Goal: Information Seeking & Learning: Find specific fact

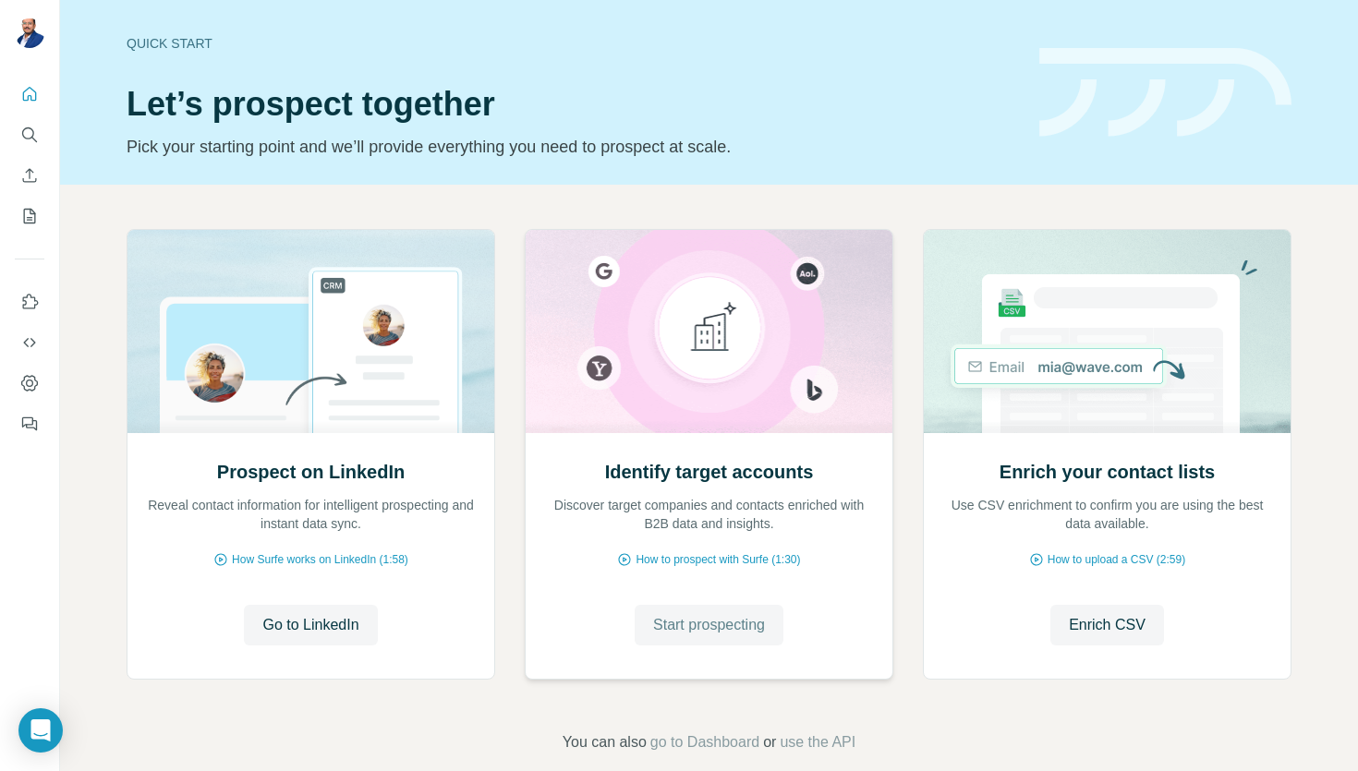
click at [694, 630] on span "Start prospecting" at bounding box center [709, 625] width 112 height 22
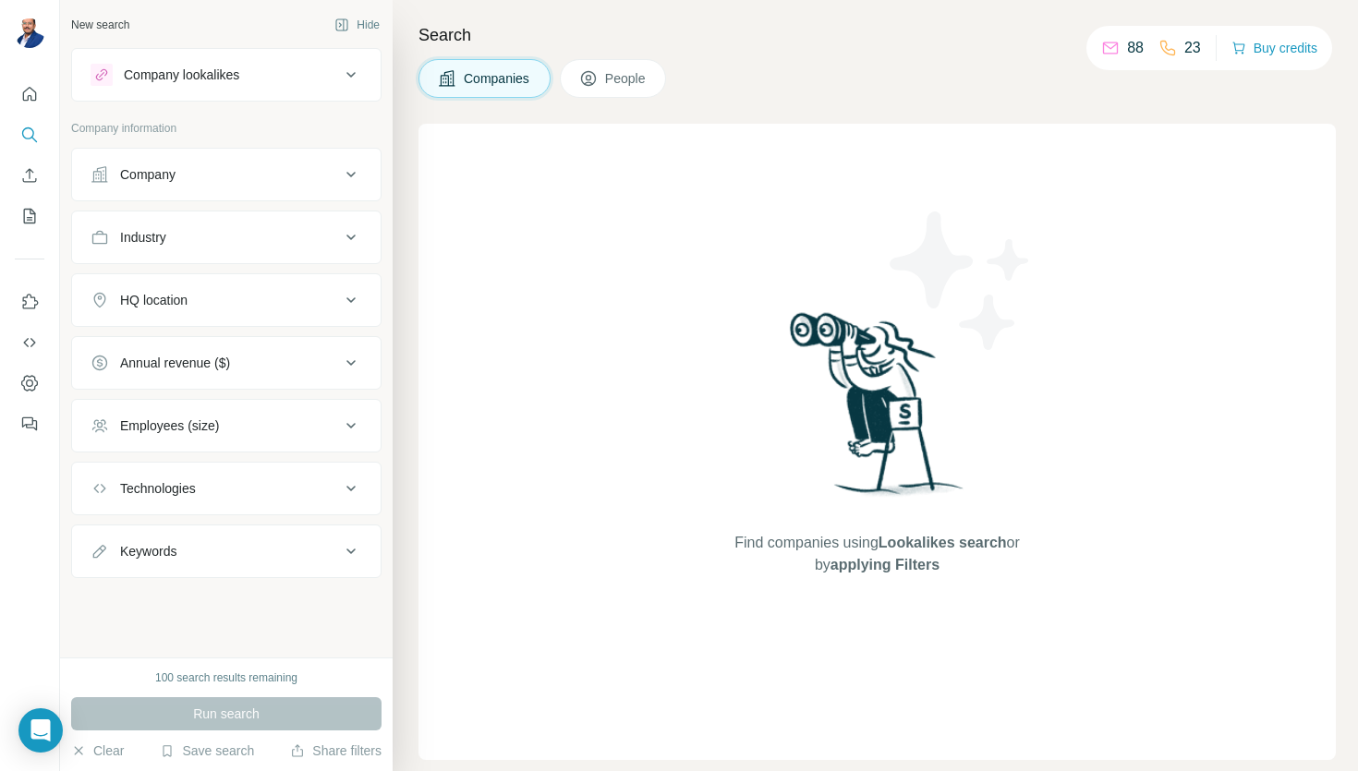
click at [601, 87] on button "People" at bounding box center [613, 78] width 107 height 39
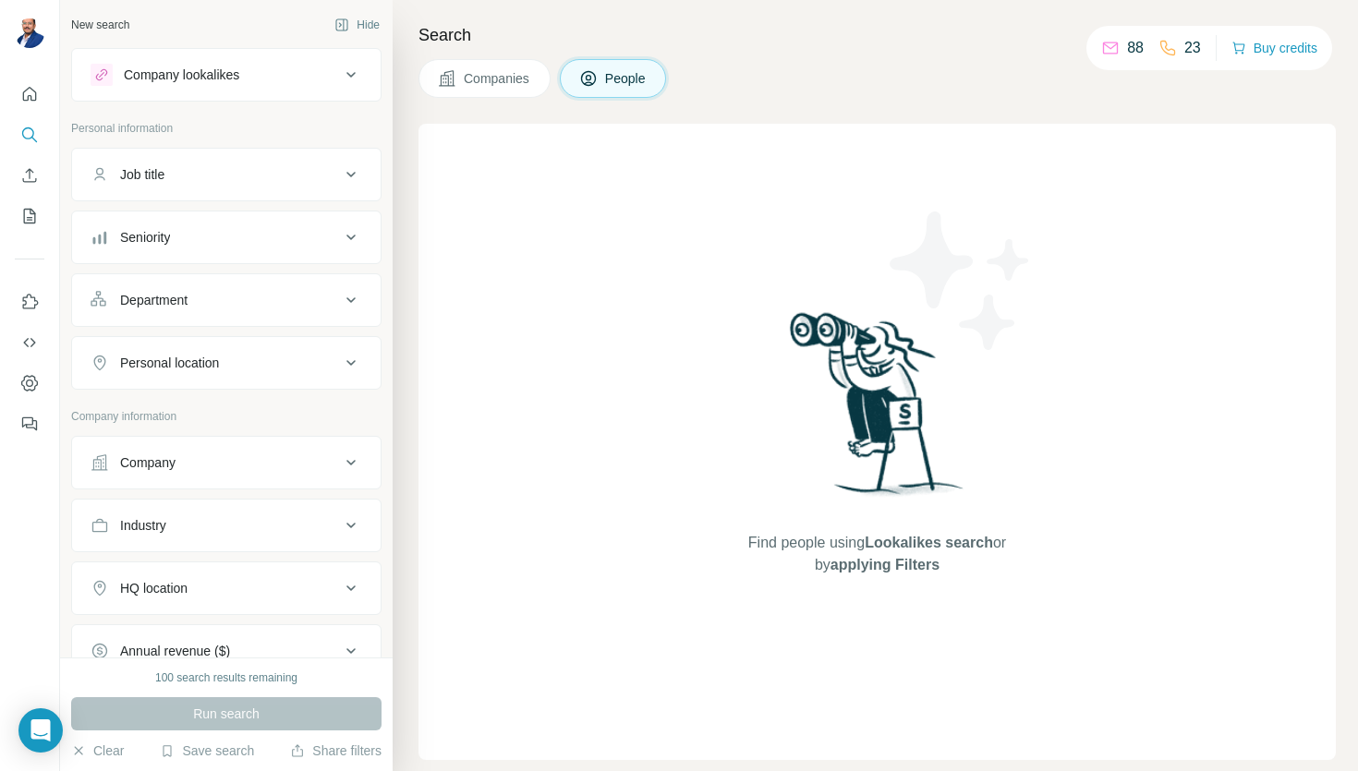
click at [188, 171] on div "Job title" at bounding box center [215, 174] width 249 height 18
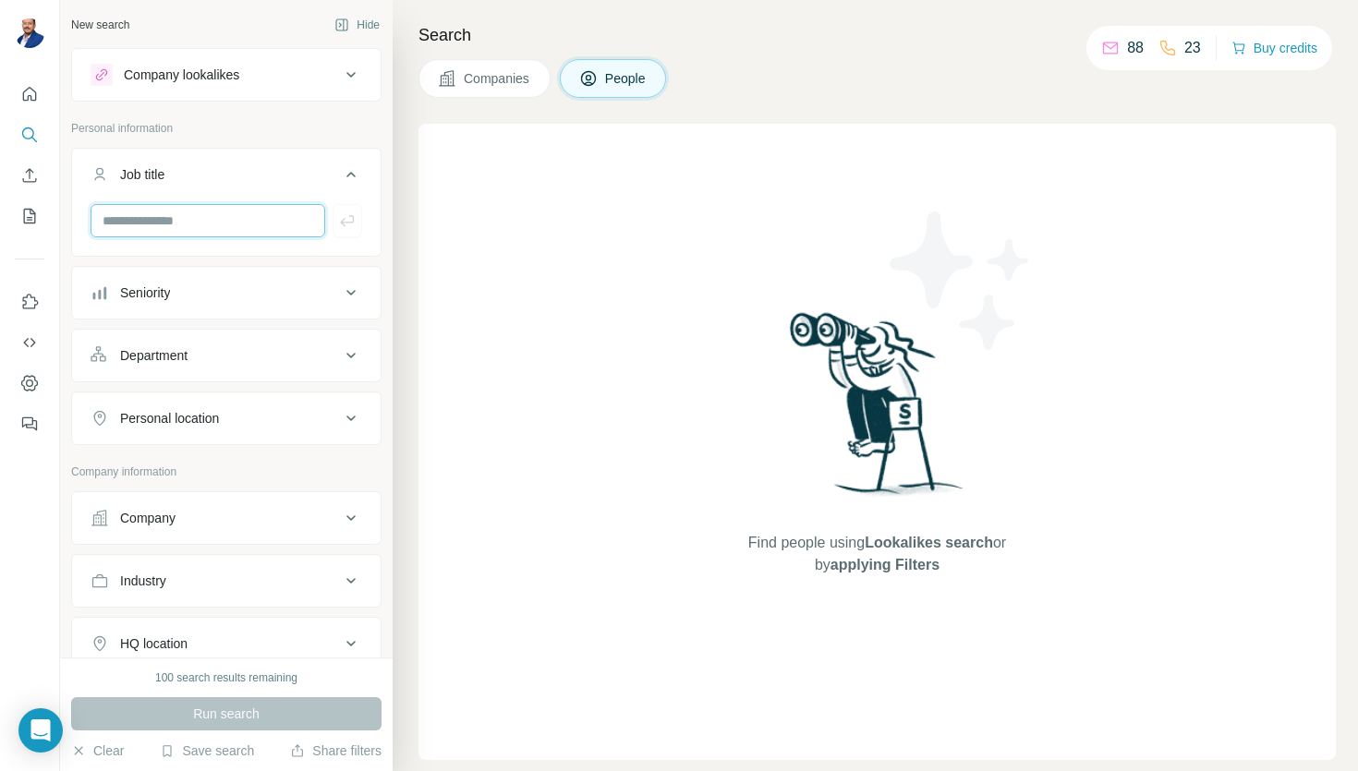
click at [175, 226] on input "text" at bounding box center [208, 220] width 235 height 33
type input "**********"
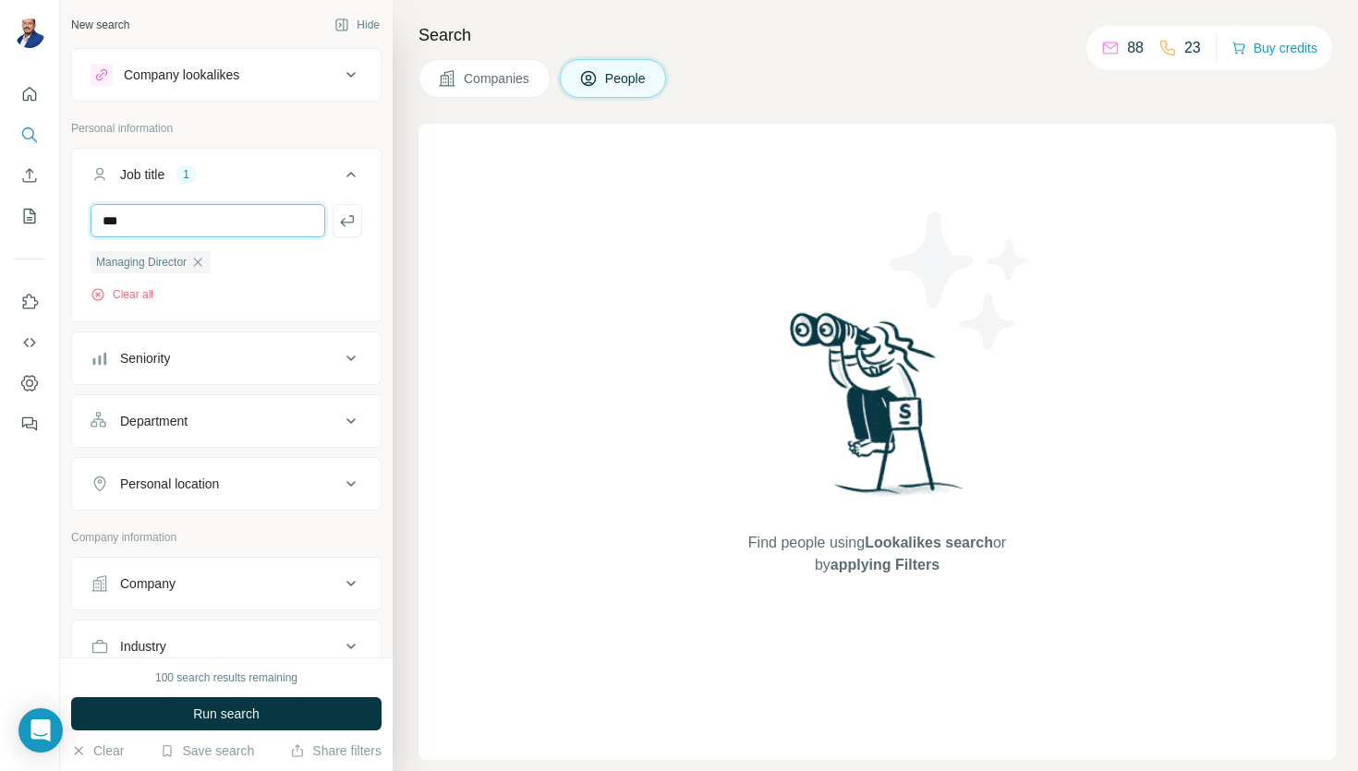
type input "***"
type input "**********"
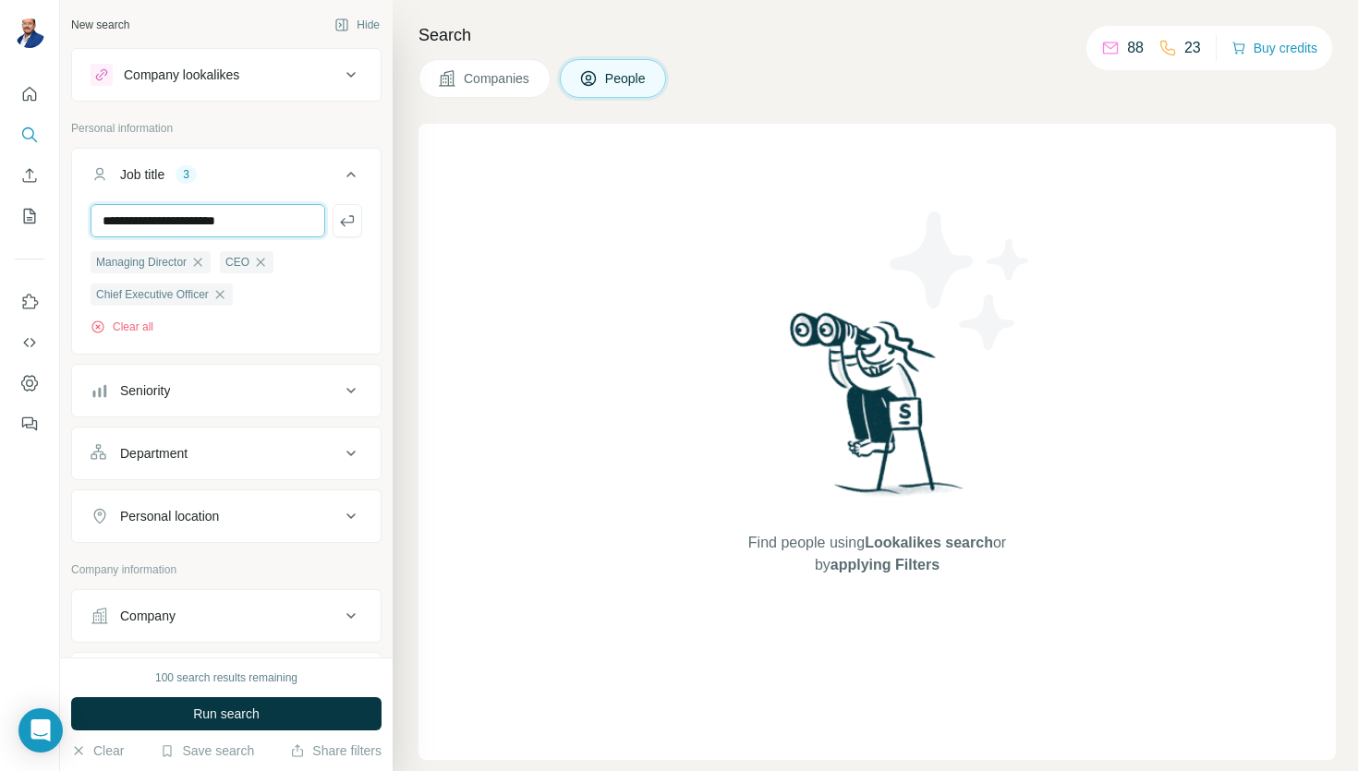
type input "**********"
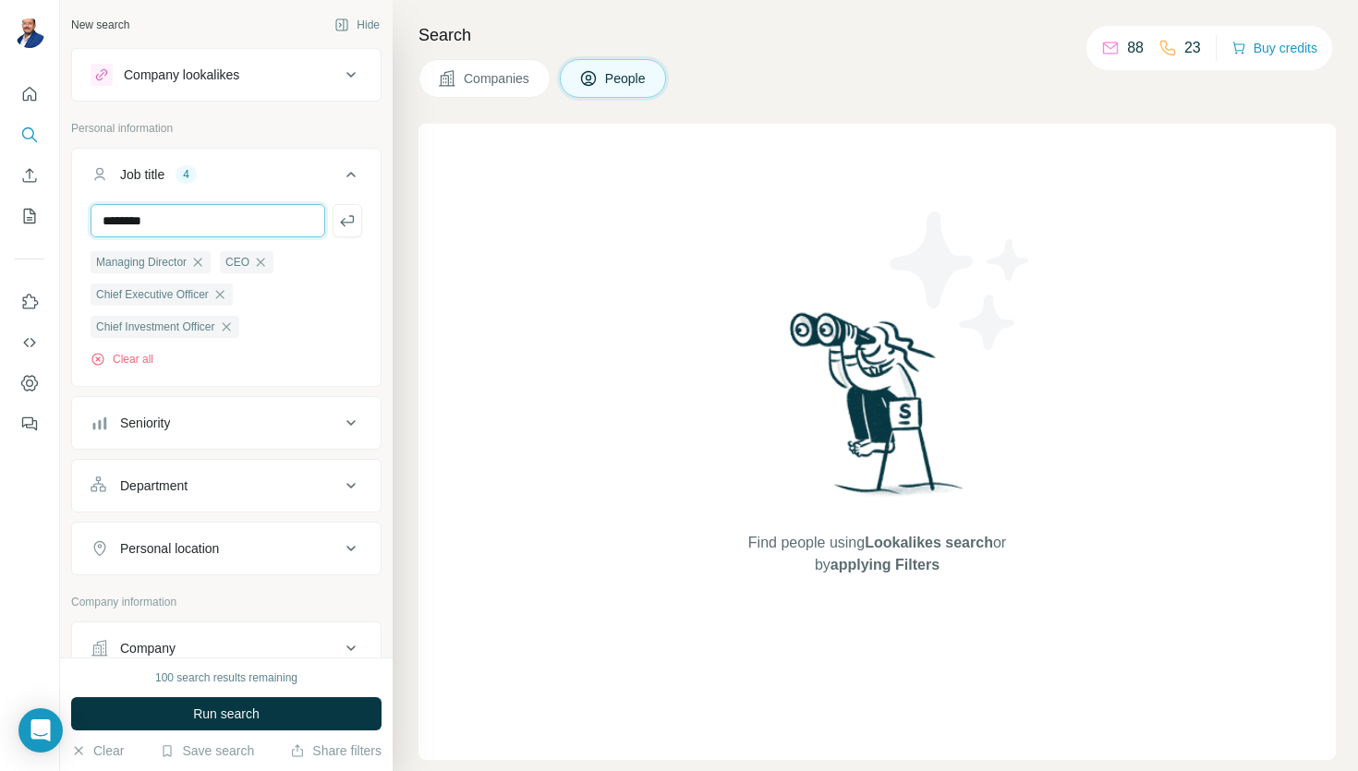
type input "********"
click at [333, 566] on button "Personal location" at bounding box center [226, 549] width 309 height 44
click at [270, 590] on input "text" at bounding box center [227, 594] width 272 height 33
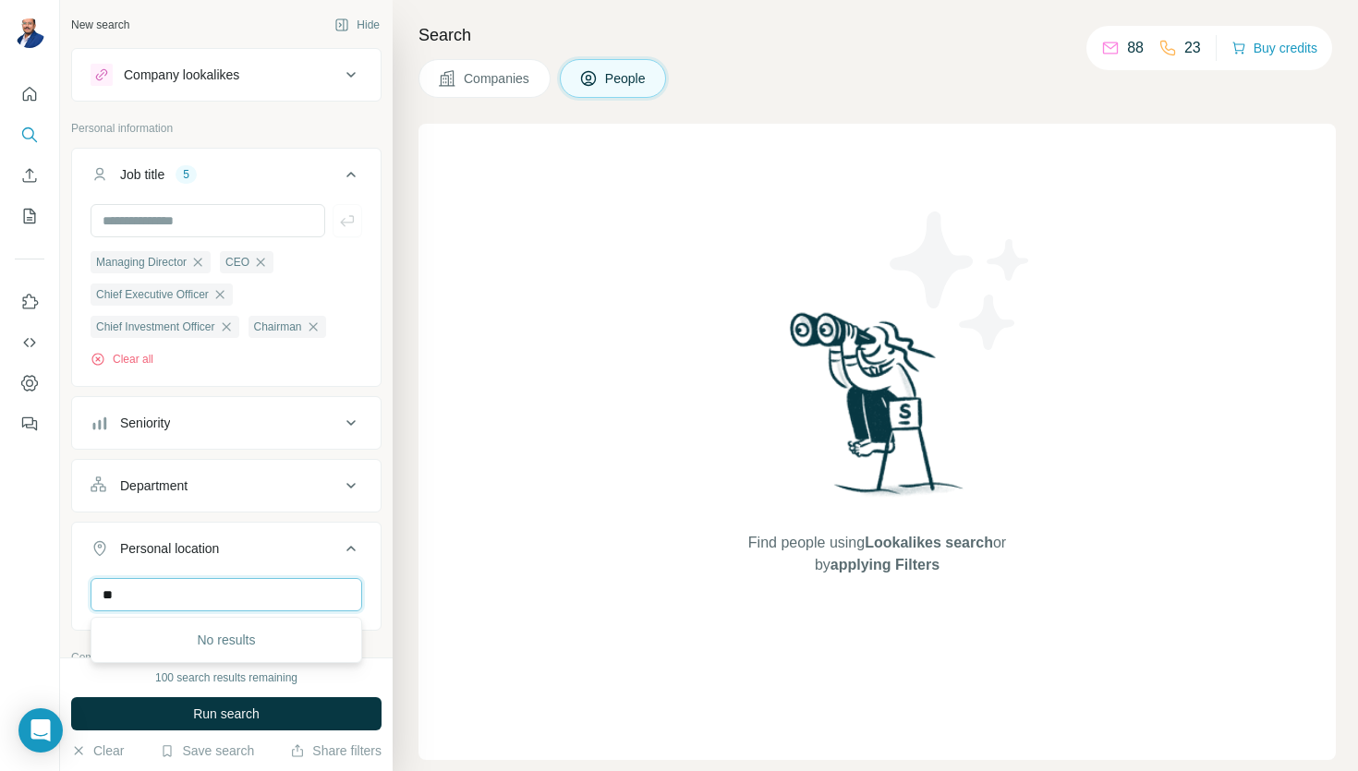
type input "*"
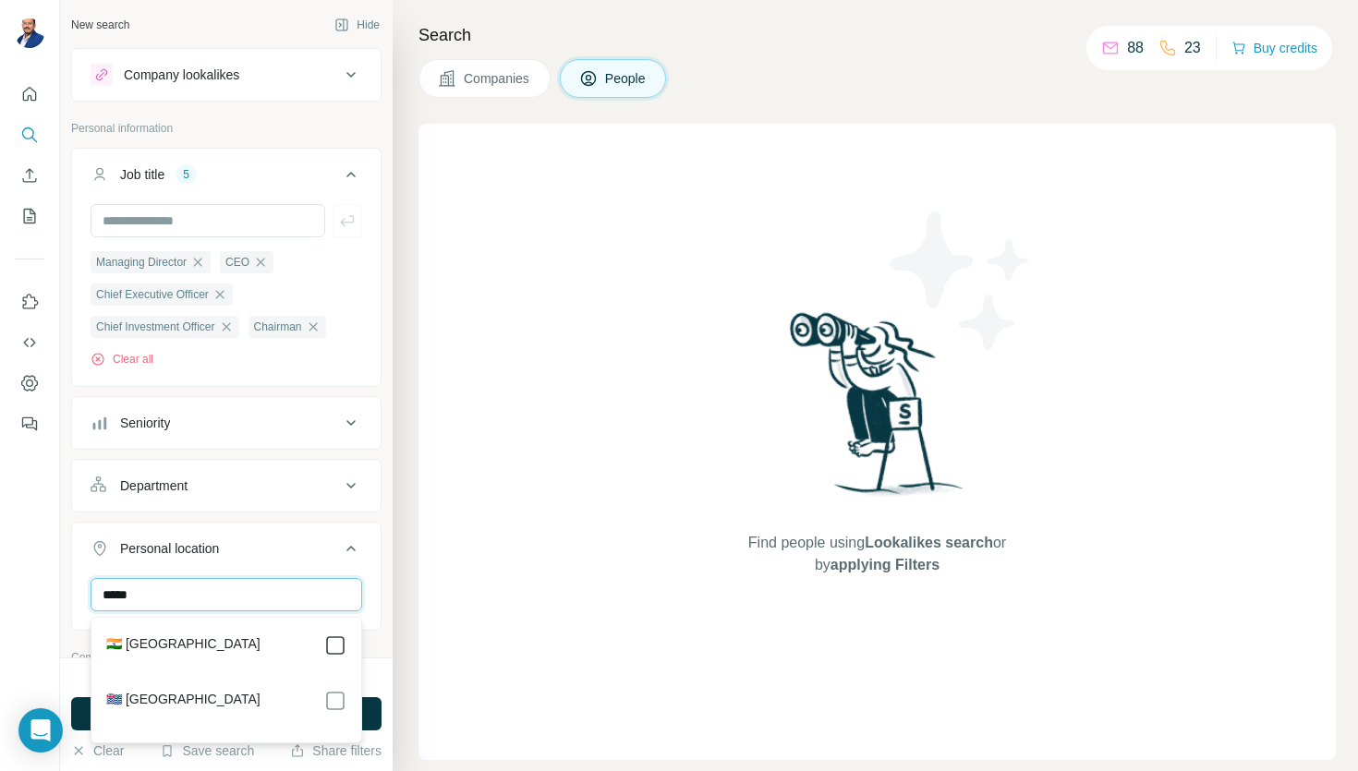
type input "*****"
click at [67, 486] on div "New search Hide Company lookalikes Personal information Job title 5 Managing Di…" at bounding box center [226, 329] width 333 height 658
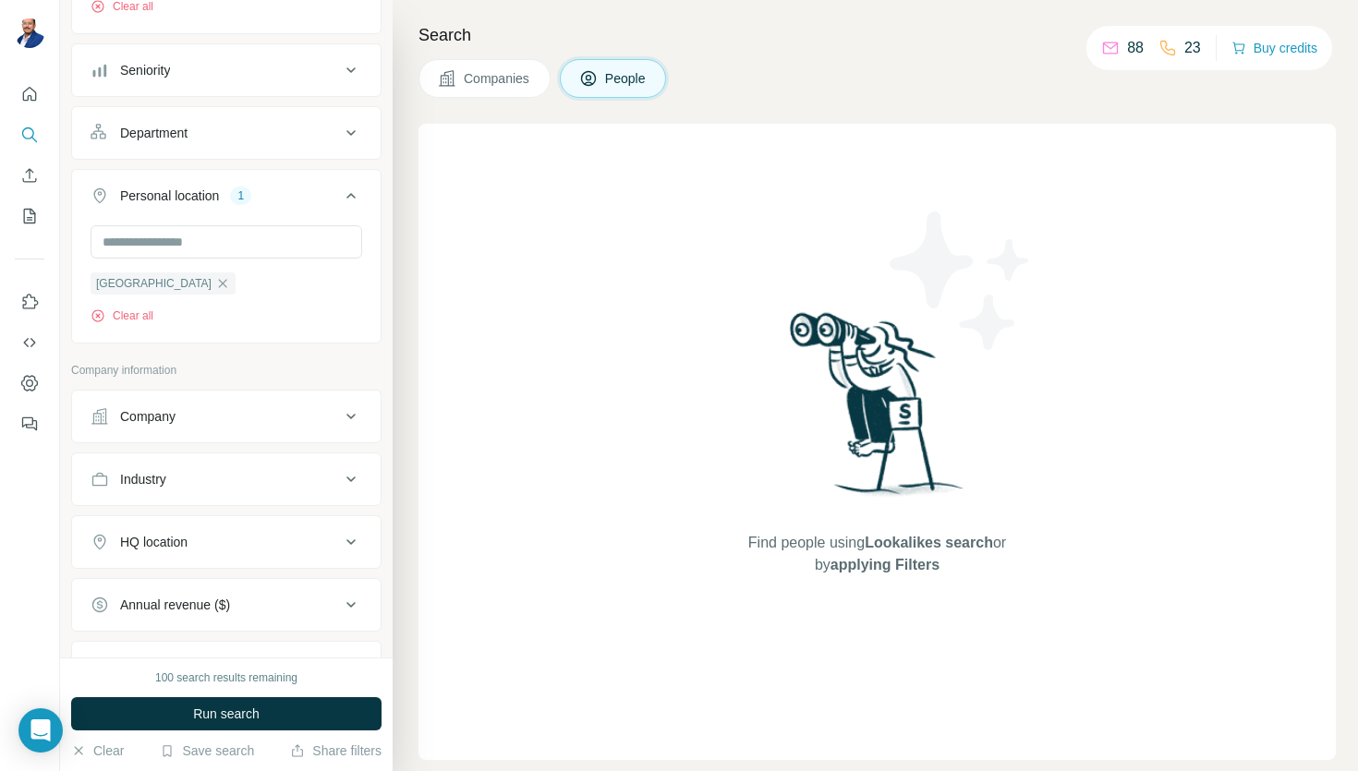
scroll to position [357, 0]
click at [266, 549] on button "HQ location" at bounding box center [226, 537] width 309 height 44
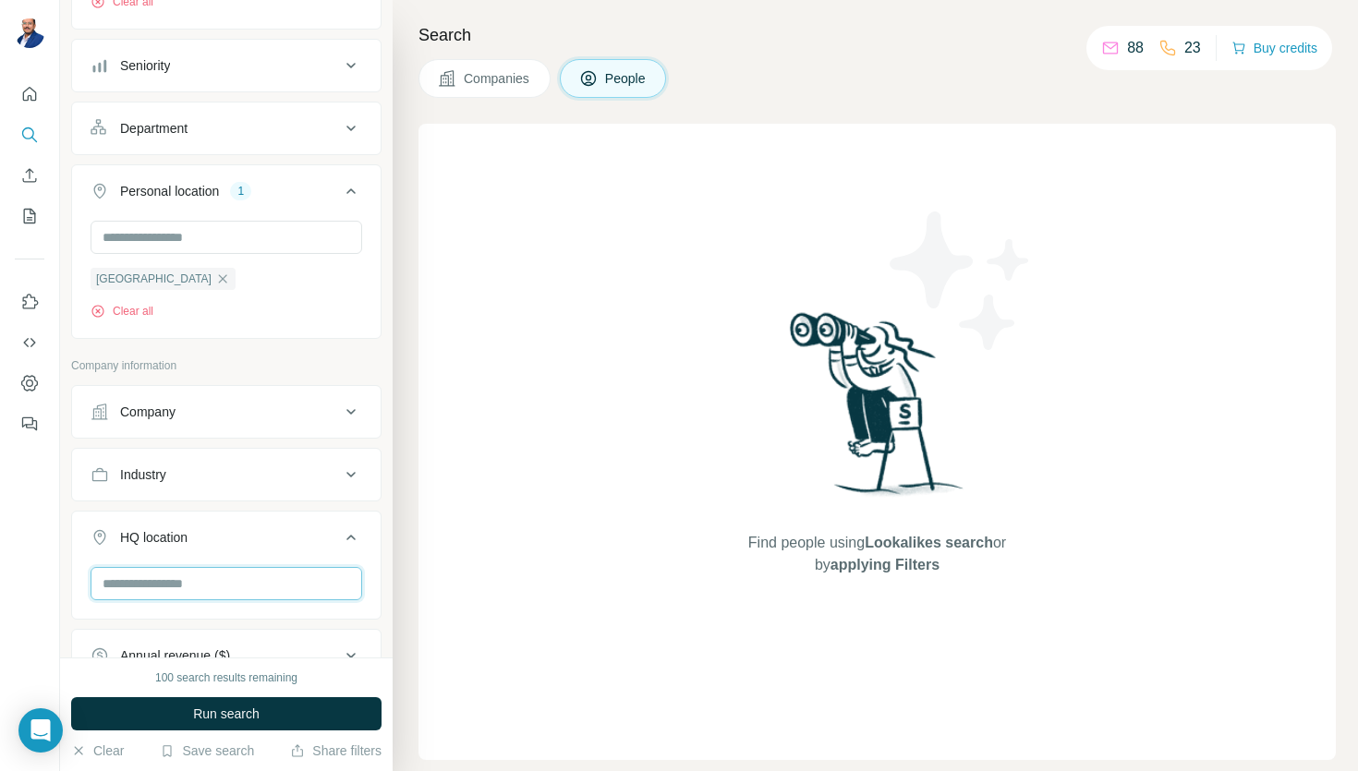
click at [236, 588] on input "text" at bounding box center [227, 583] width 272 height 33
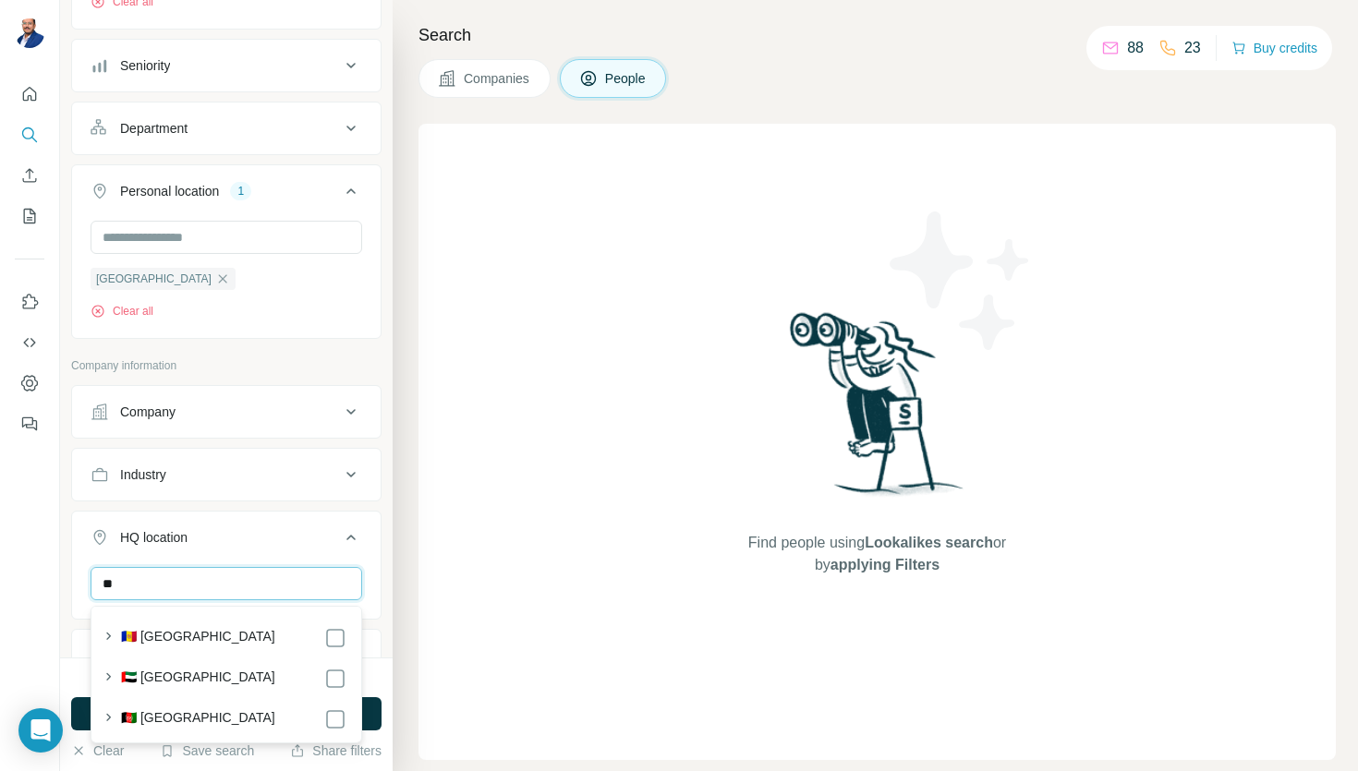
type input "*"
click at [67, 467] on div "New search Hide Company lookalikes Personal information Job title 5 Managing Di…" at bounding box center [226, 329] width 333 height 658
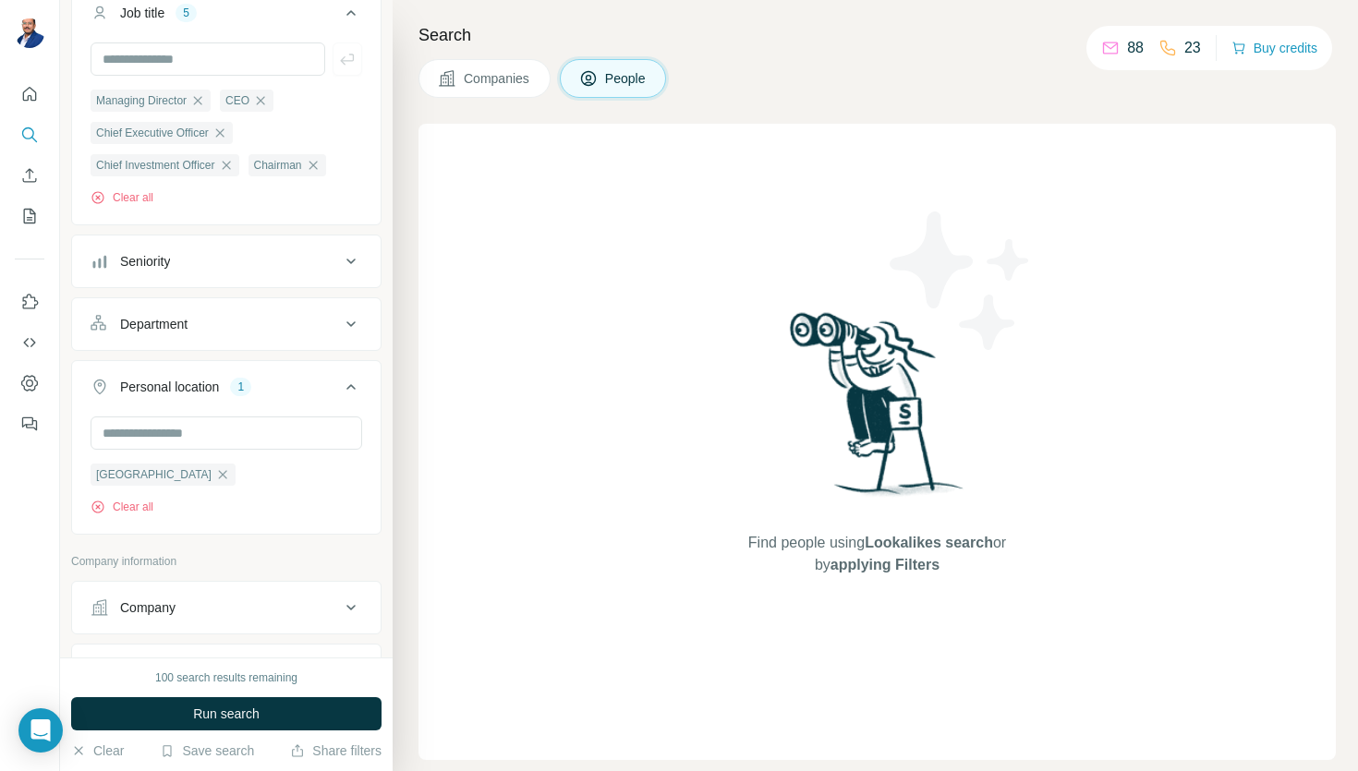
scroll to position [0, 0]
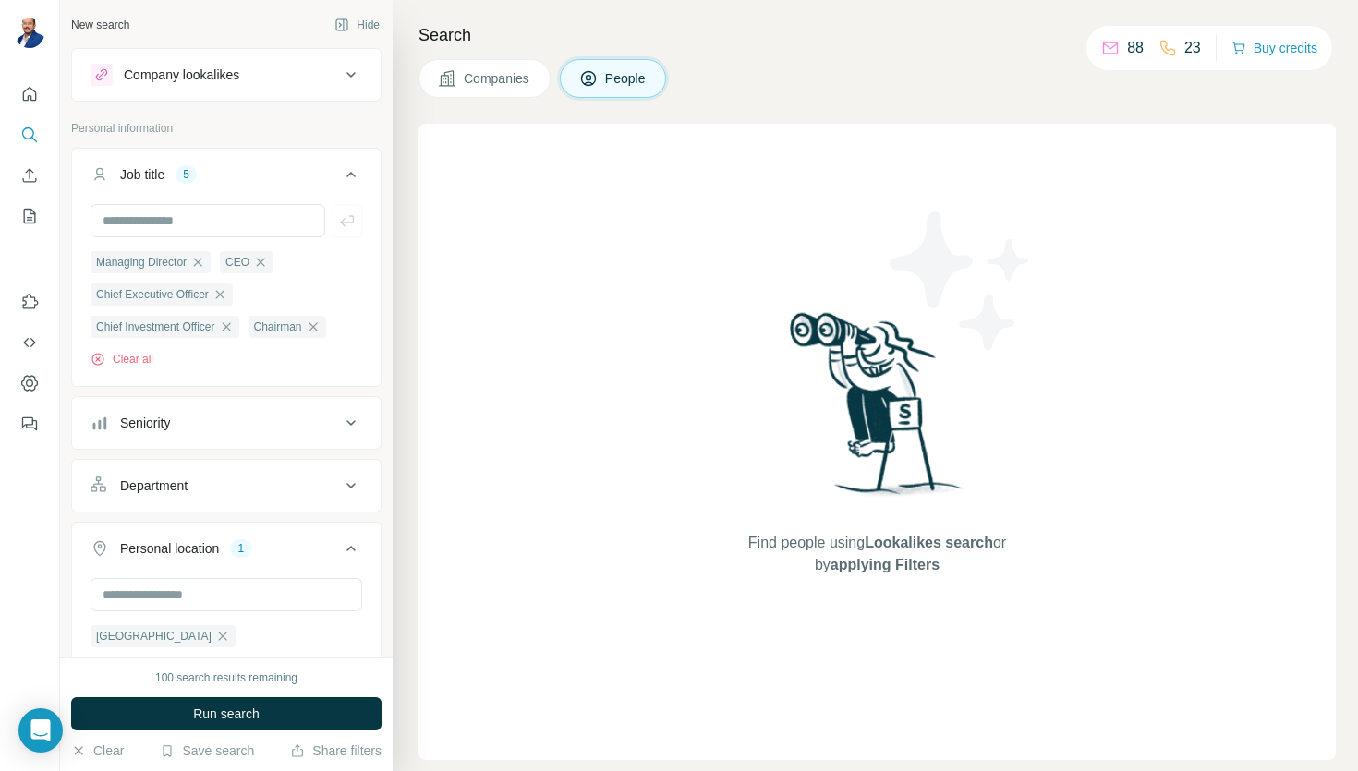
click at [188, 431] on div "Seniority" at bounding box center [215, 423] width 249 height 18
click at [116, 478] on span "Board Member" at bounding box center [159, 471] width 93 height 18
click at [100, 501] on icon at bounding box center [102, 504] width 22 height 22
click at [103, 528] on icon at bounding box center [102, 538] width 22 height 22
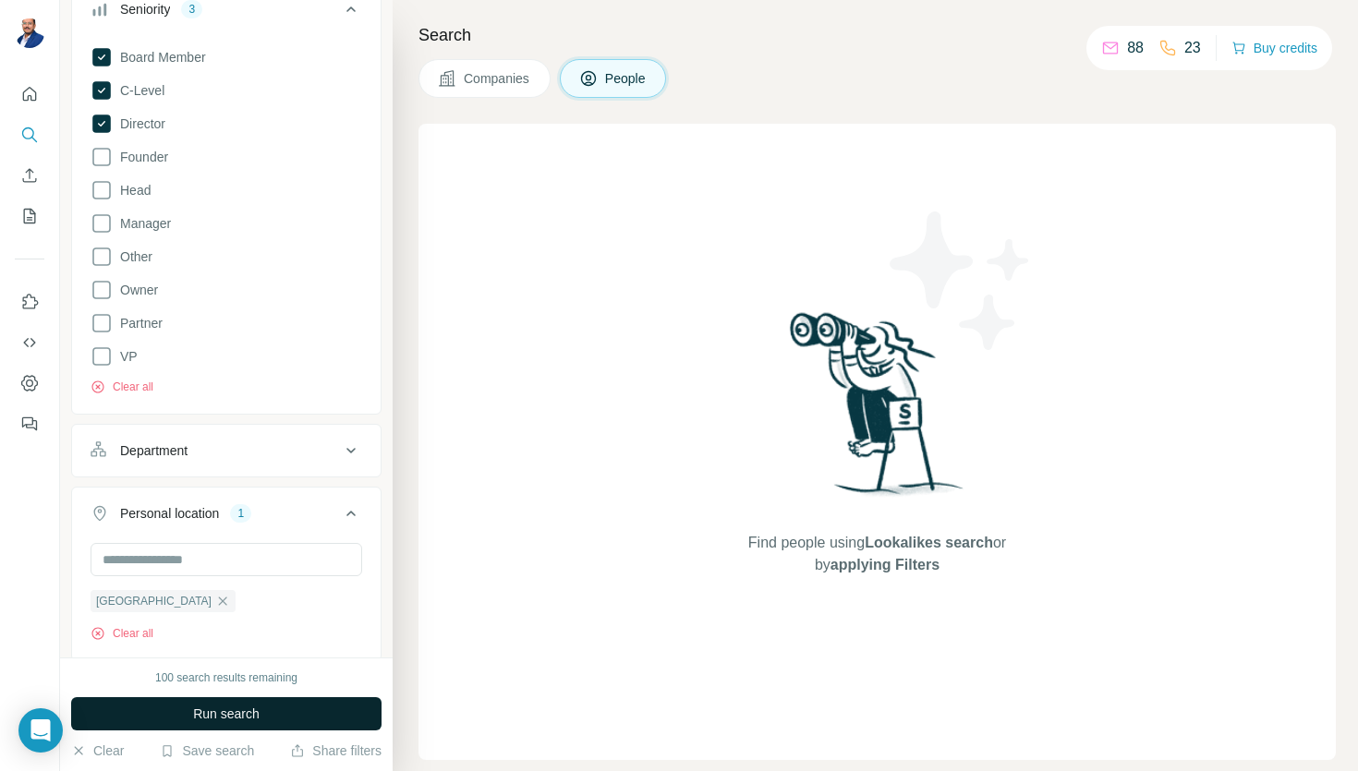
scroll to position [413, 0]
click at [262, 718] on button "Run search" at bounding box center [226, 713] width 310 height 33
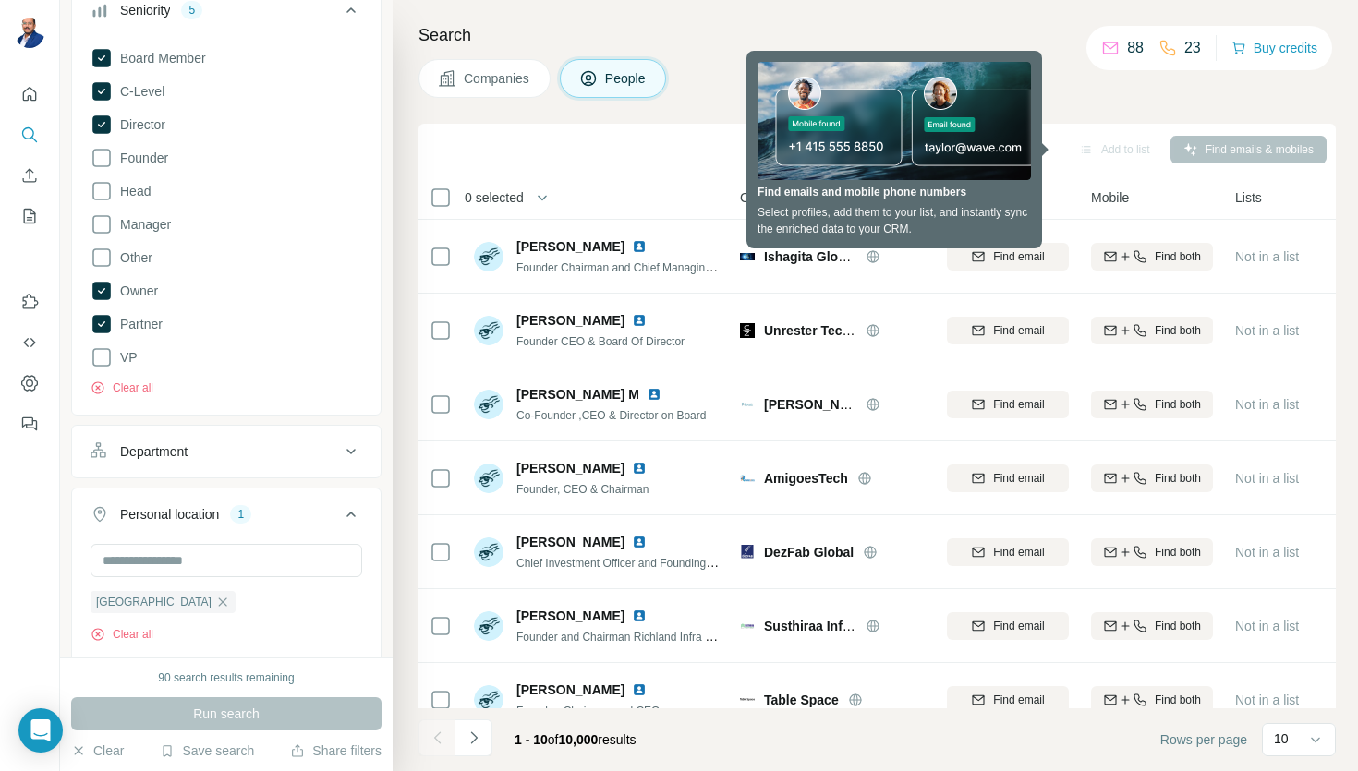
click at [697, 91] on div "Companies People" at bounding box center [876, 78] width 917 height 39
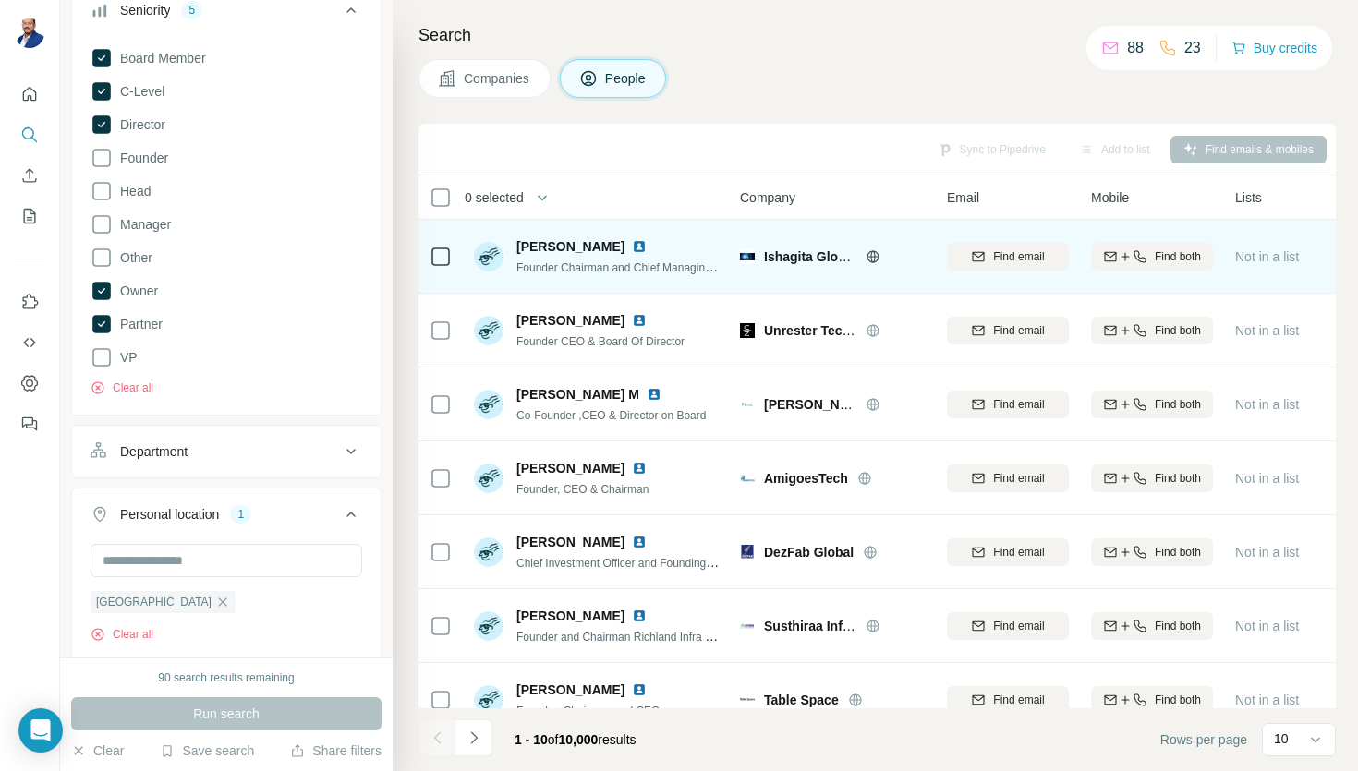
scroll to position [250, 0]
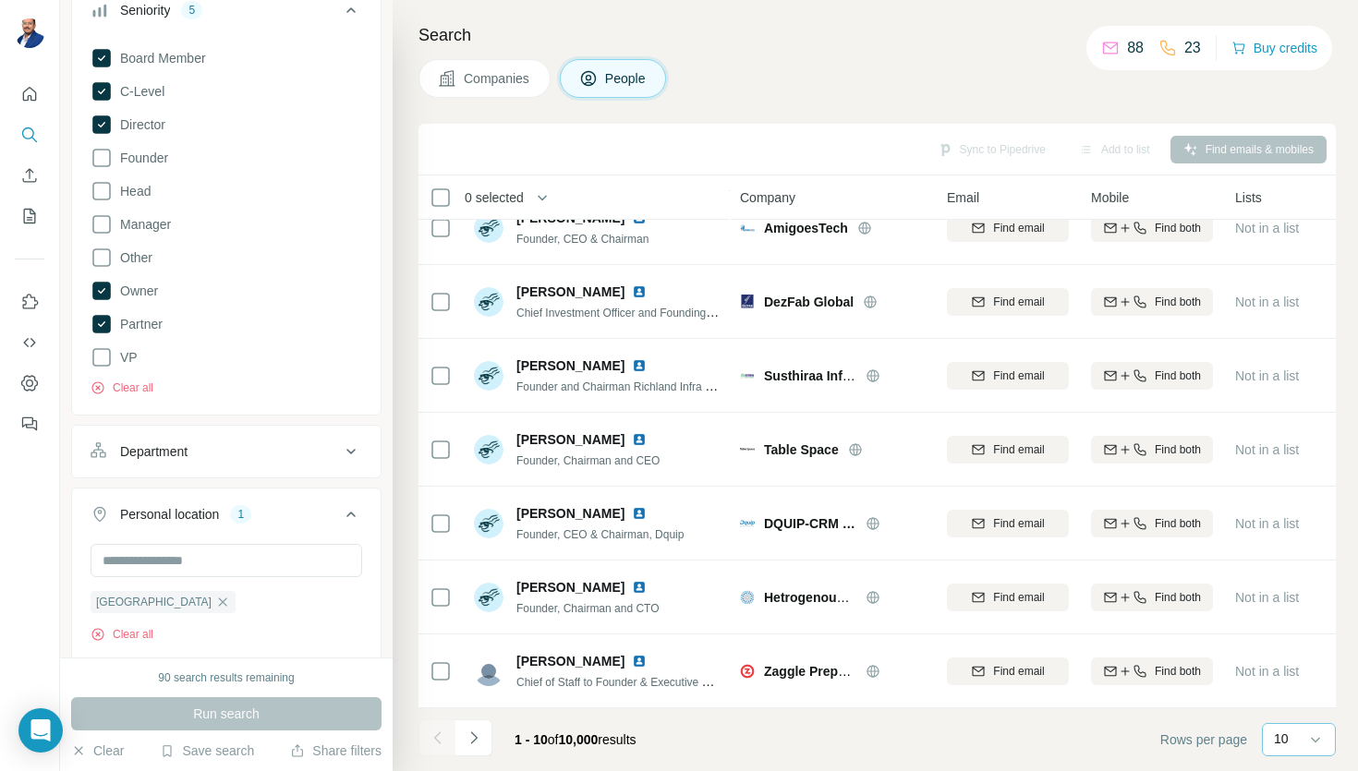
click at [1291, 738] on div "10" at bounding box center [1297, 739] width 46 height 18
click at [1299, 600] on div "60" at bounding box center [1299, 598] width 42 height 18
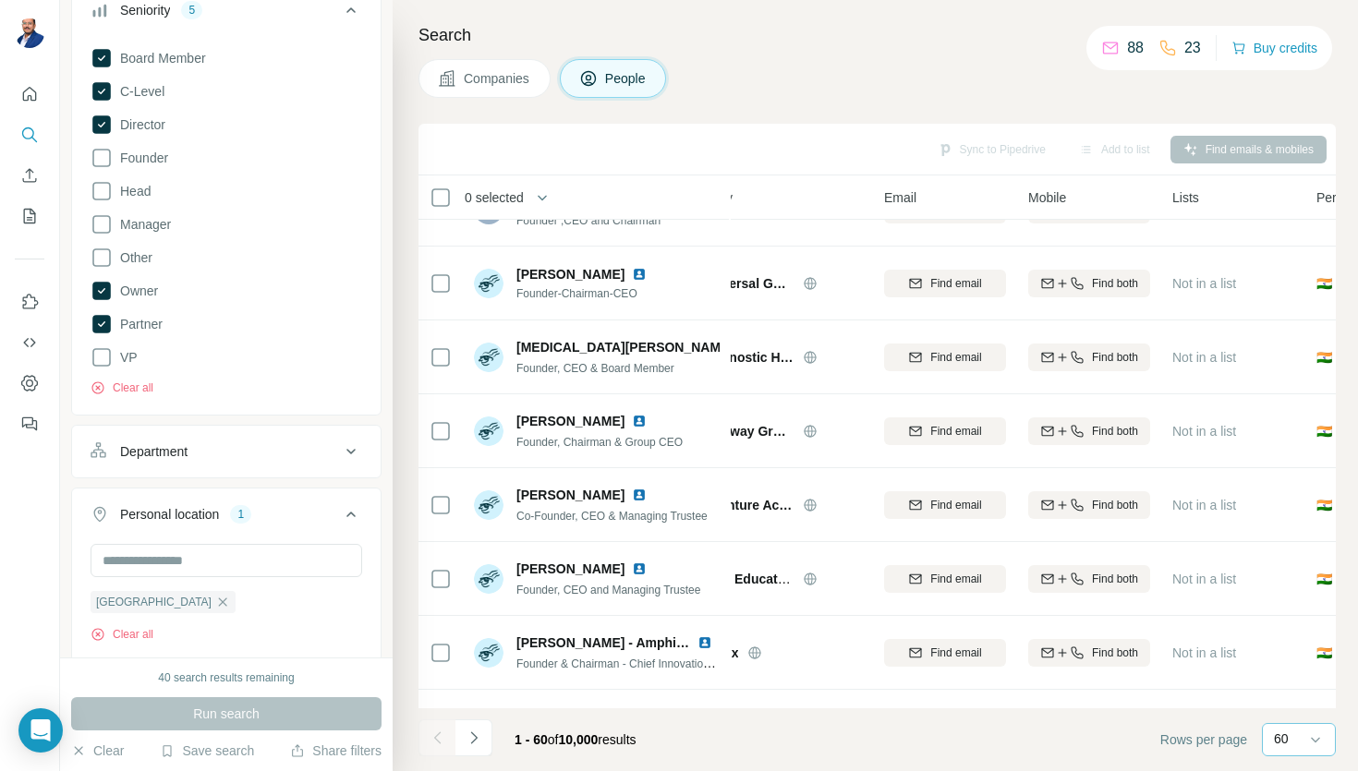
scroll to position [3105, 63]
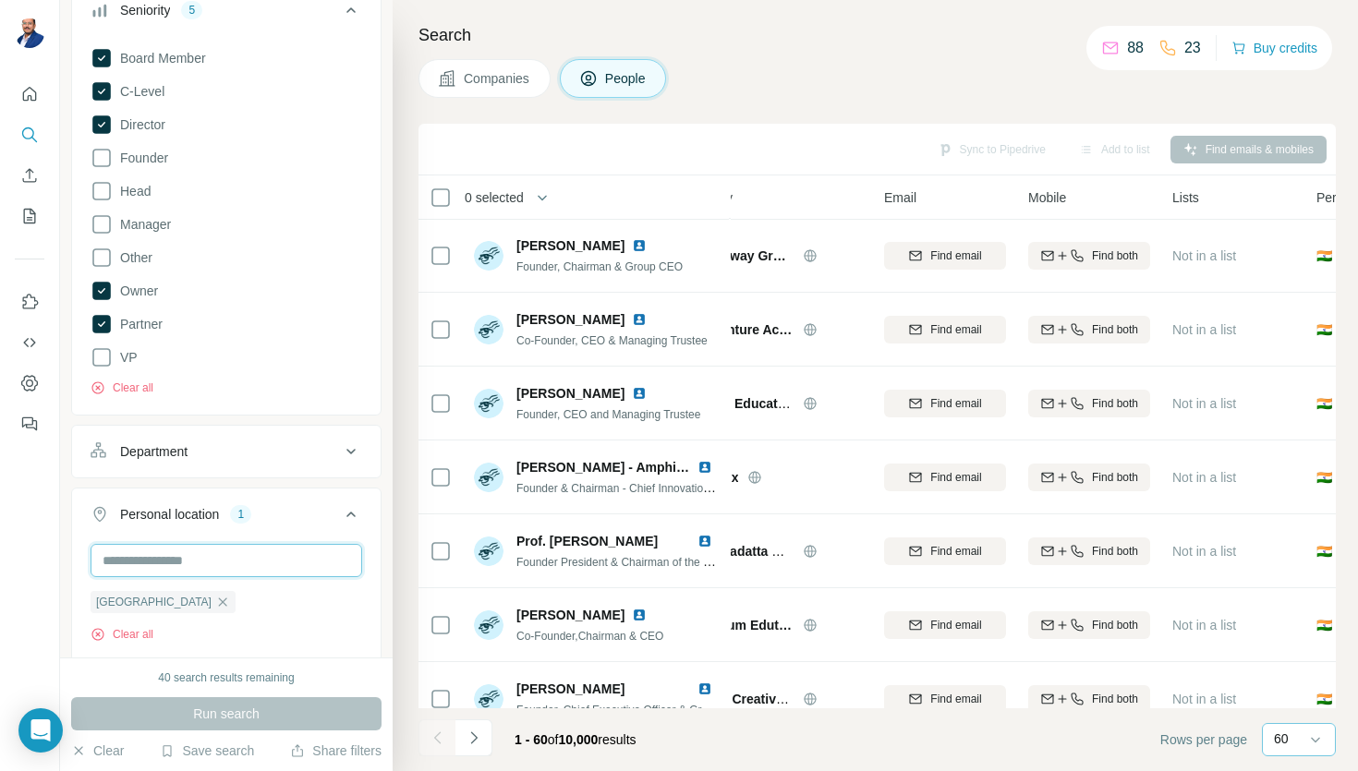
click at [263, 555] on input "text" at bounding box center [227, 560] width 272 height 33
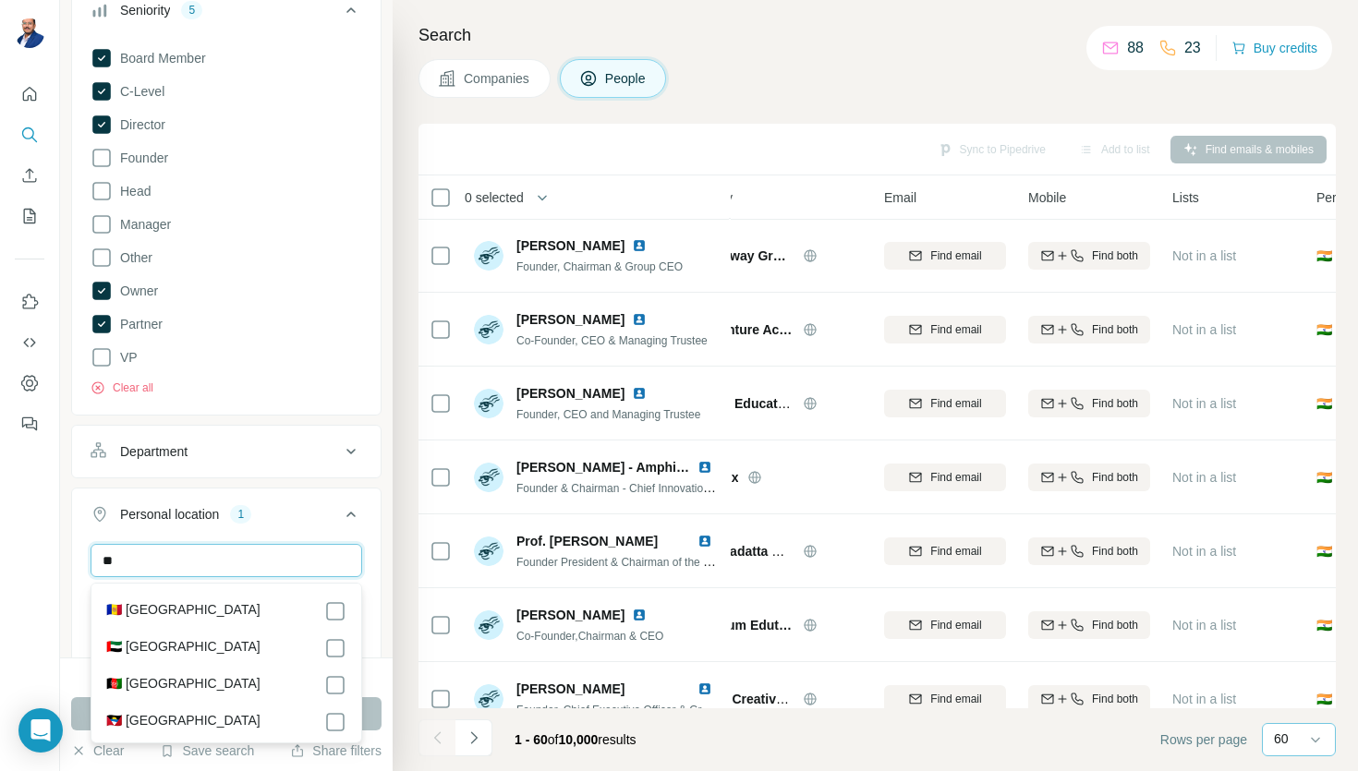
type input "*"
click at [379, 342] on div "Board Member C-Level Director Founder Head Manager Other Owner Partner VP Clear…" at bounding box center [226, 225] width 309 height 371
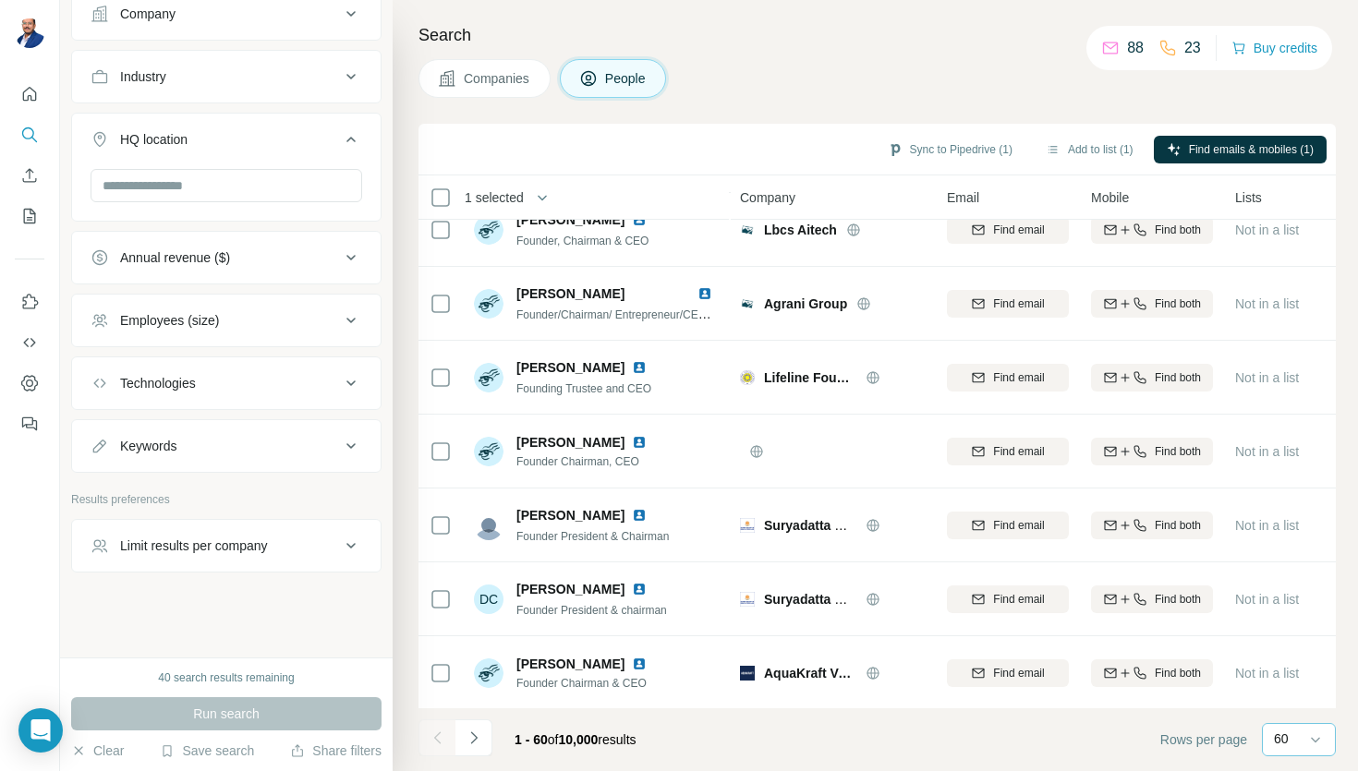
scroll to position [0, 0]
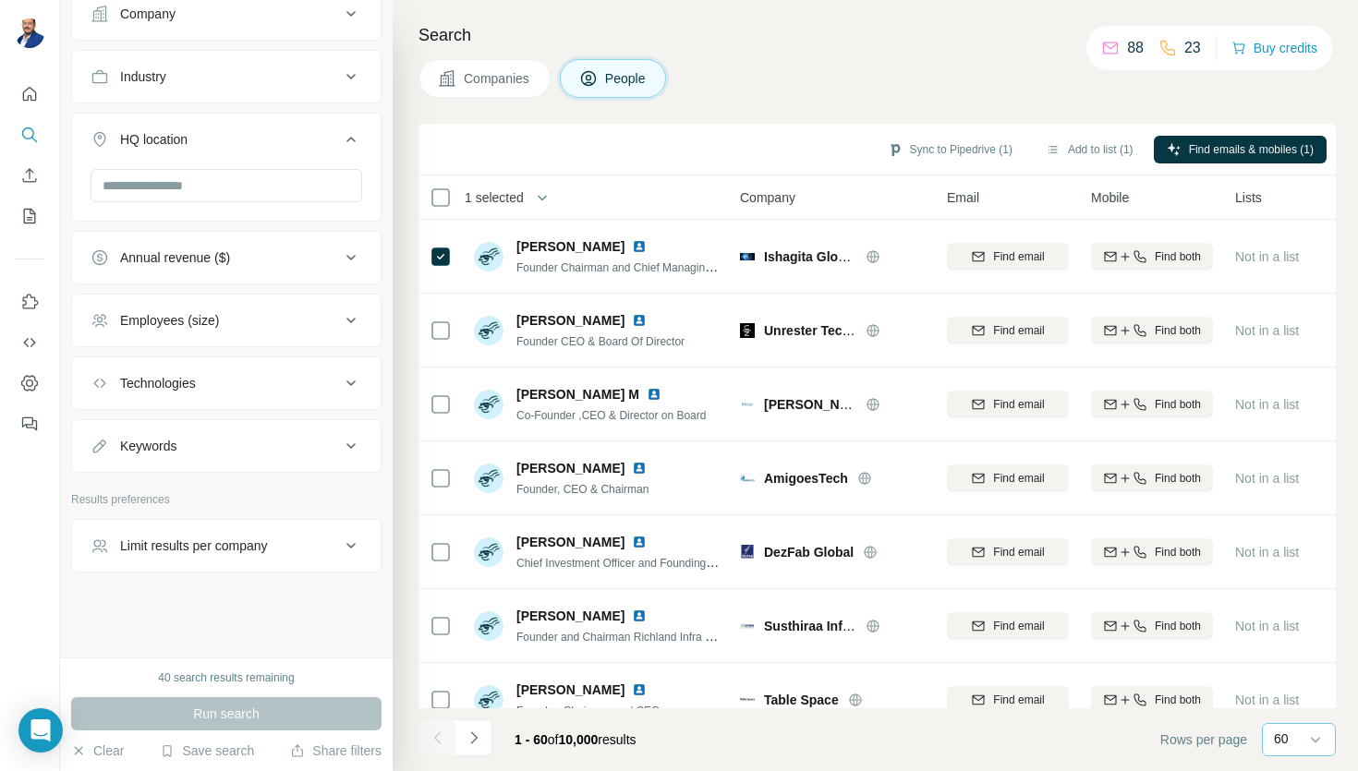
click at [272, 267] on button "Annual revenue ($)" at bounding box center [226, 258] width 309 height 44
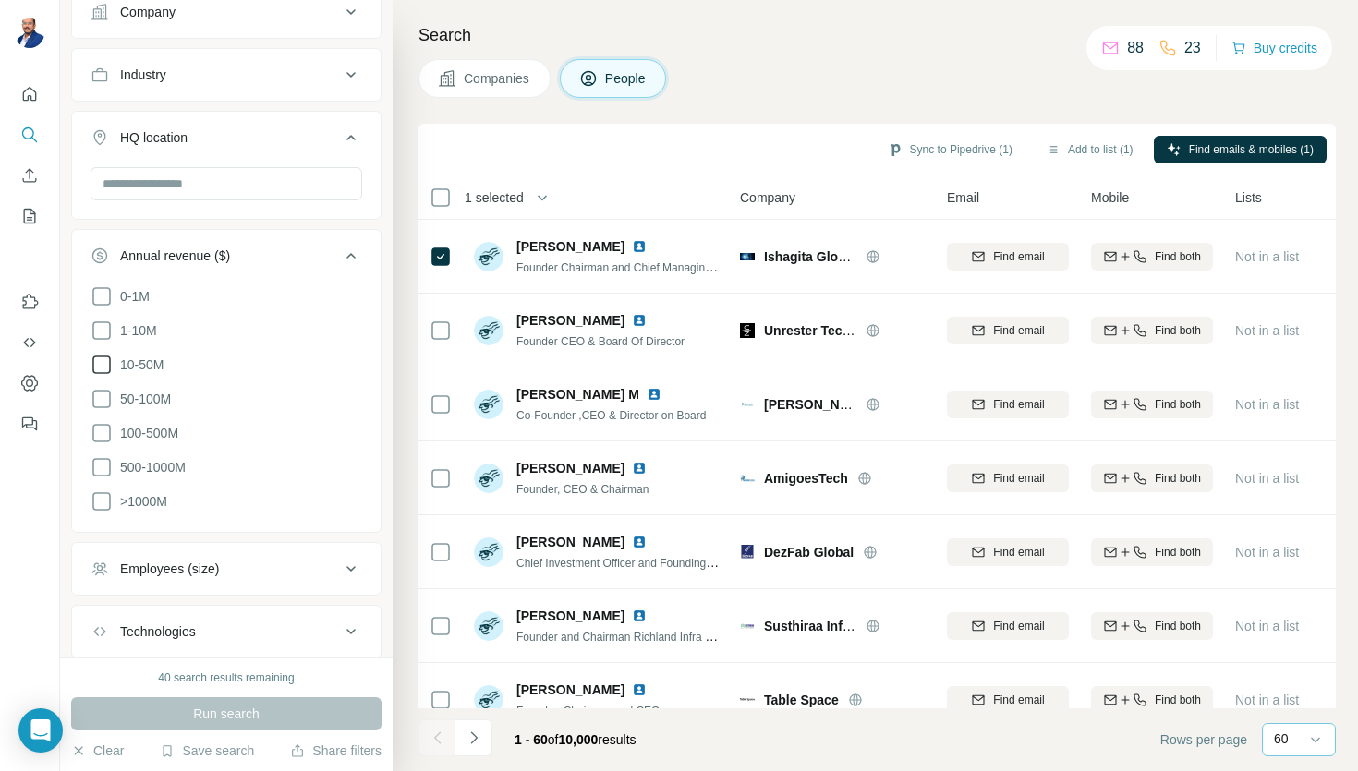
click at [105, 361] on icon at bounding box center [102, 365] width 22 height 22
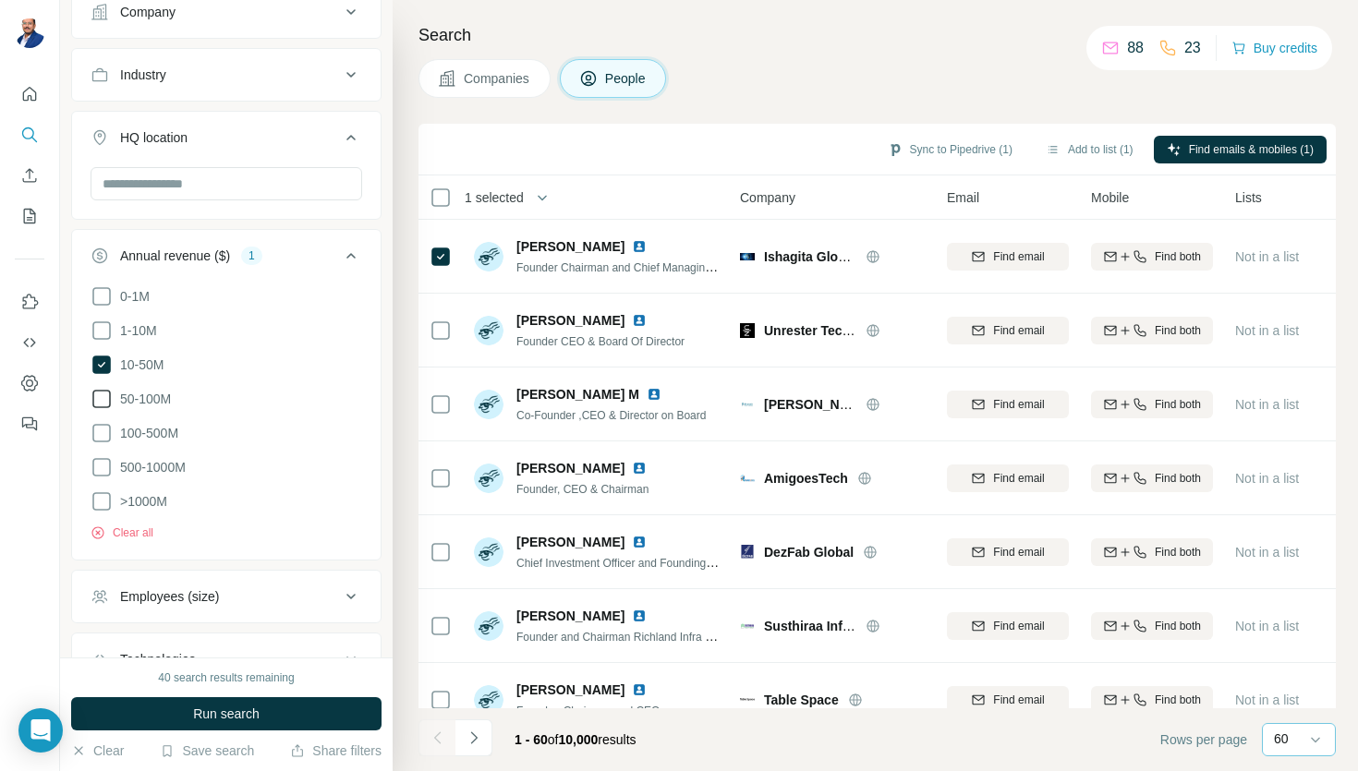
click at [101, 394] on icon at bounding box center [102, 399] width 22 height 22
click at [95, 434] on icon at bounding box center [102, 433] width 22 height 22
click at [99, 470] on icon at bounding box center [102, 467] width 22 height 22
click at [101, 503] on icon at bounding box center [102, 502] width 22 height 22
click at [172, 588] on div "Employees (size)" at bounding box center [169, 597] width 99 height 18
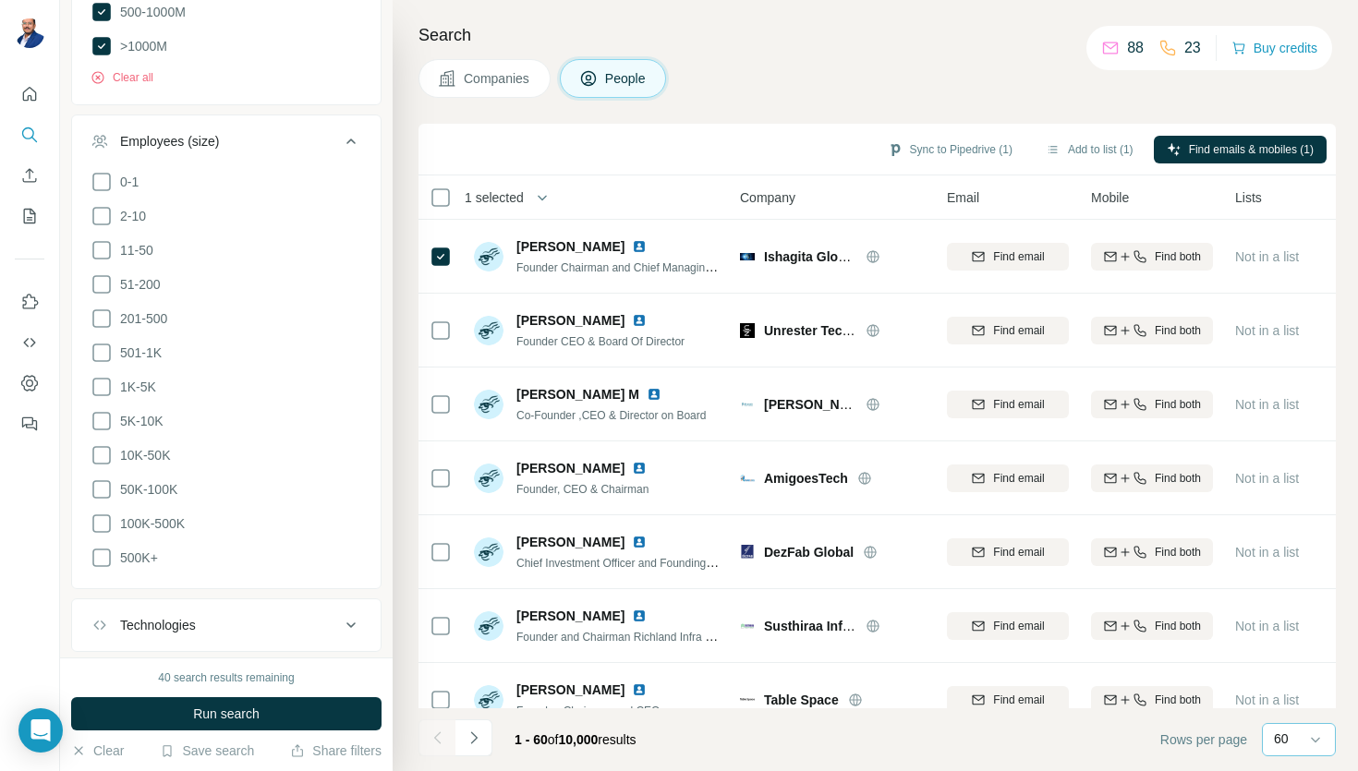
scroll to position [1604, 0]
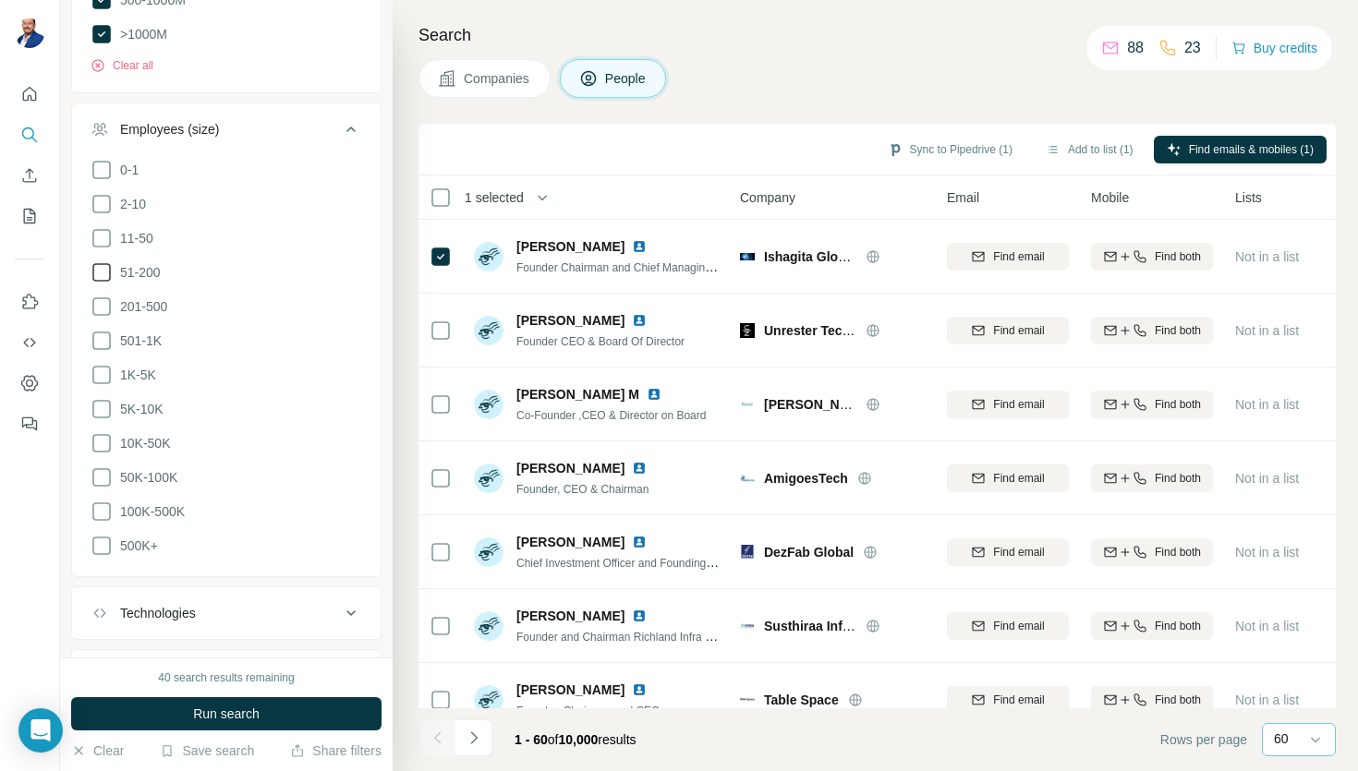
click at [101, 269] on icon at bounding box center [102, 272] width 22 height 22
click at [100, 307] on icon at bounding box center [102, 307] width 22 height 22
click at [99, 338] on icon at bounding box center [102, 341] width 22 height 22
click at [101, 374] on icon at bounding box center [102, 375] width 22 height 22
click at [103, 408] on icon at bounding box center [102, 409] width 22 height 22
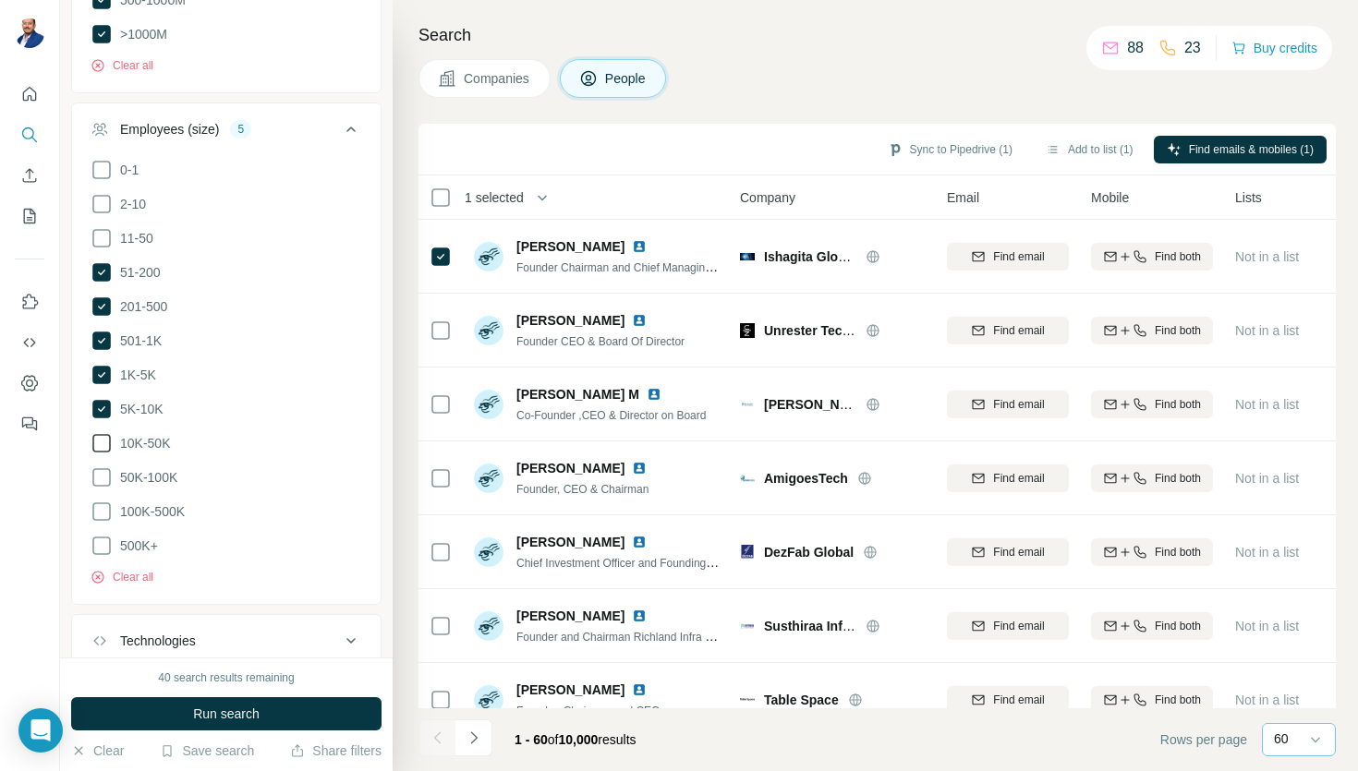
click at [103, 440] on icon at bounding box center [102, 443] width 22 height 22
click at [102, 468] on icon at bounding box center [102, 478] width 22 height 22
click at [102, 506] on icon at bounding box center [102, 512] width 22 height 22
click at [102, 544] on icon at bounding box center [102, 546] width 22 height 22
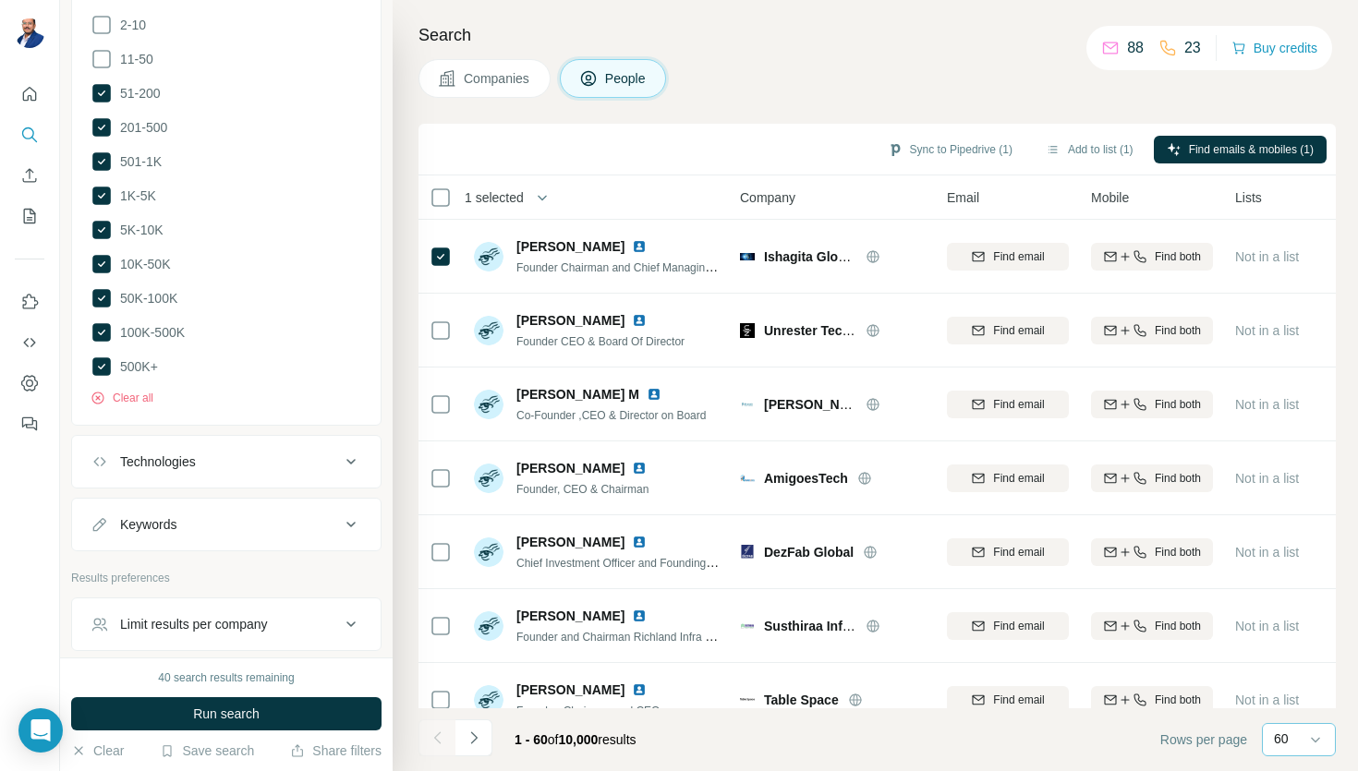
scroll to position [1854, 0]
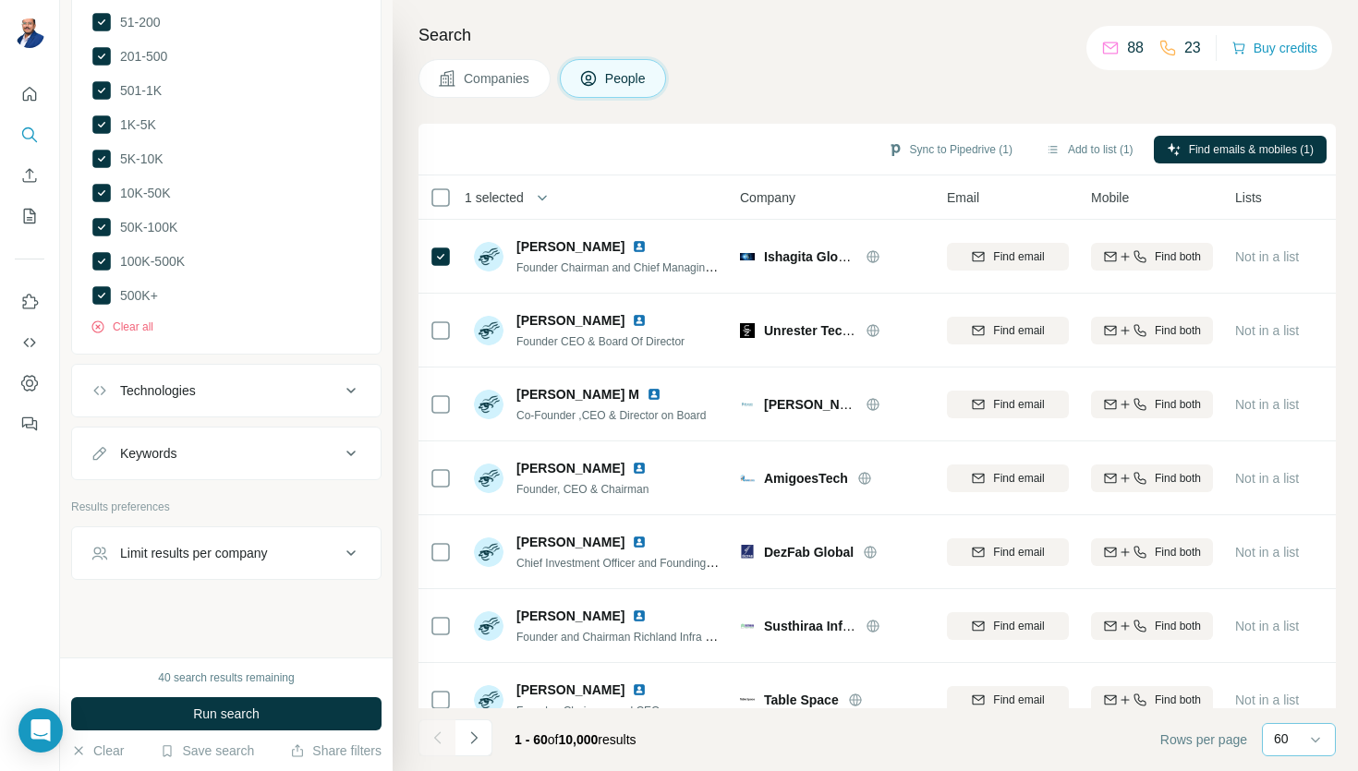
click at [224, 459] on button "Keywords" at bounding box center [226, 453] width 309 height 44
click at [200, 491] on input "text" at bounding box center [208, 499] width 235 height 33
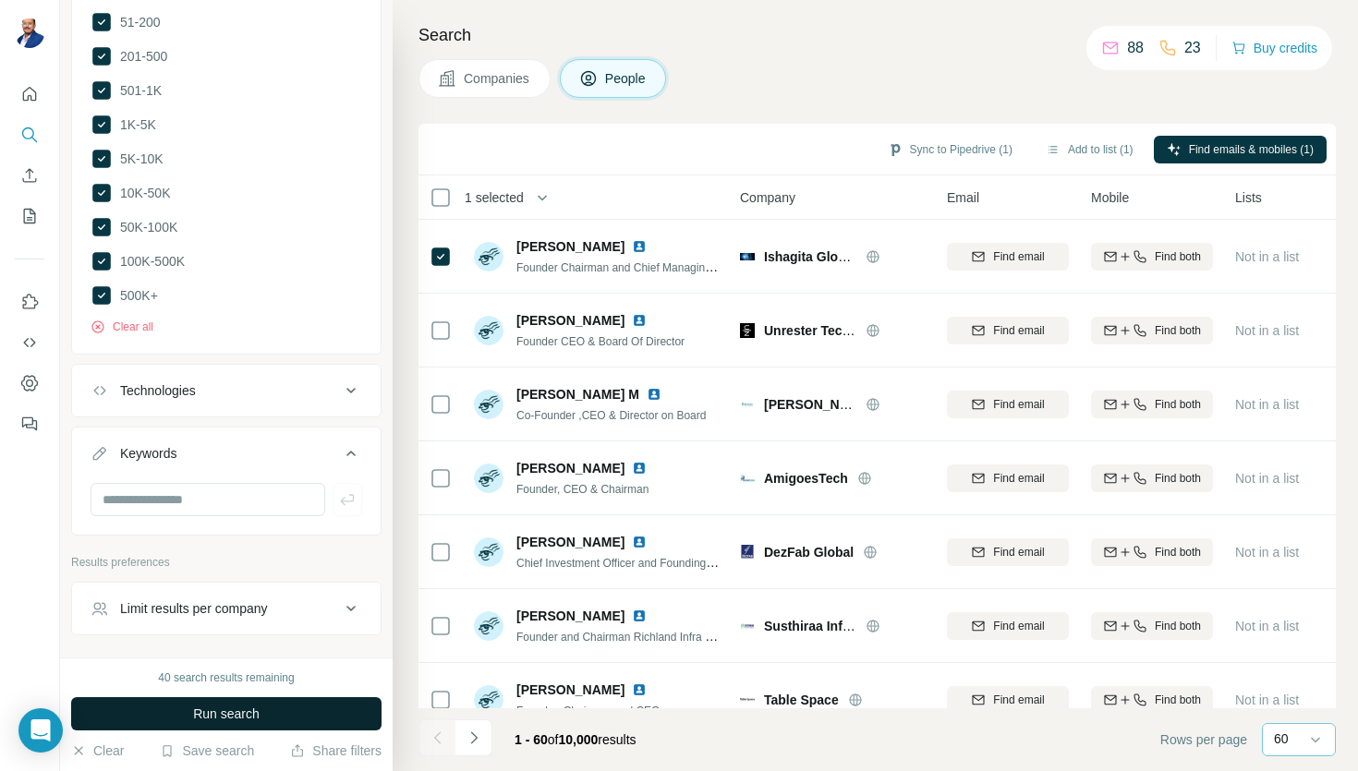
click at [203, 727] on button "Run search" at bounding box center [226, 713] width 310 height 33
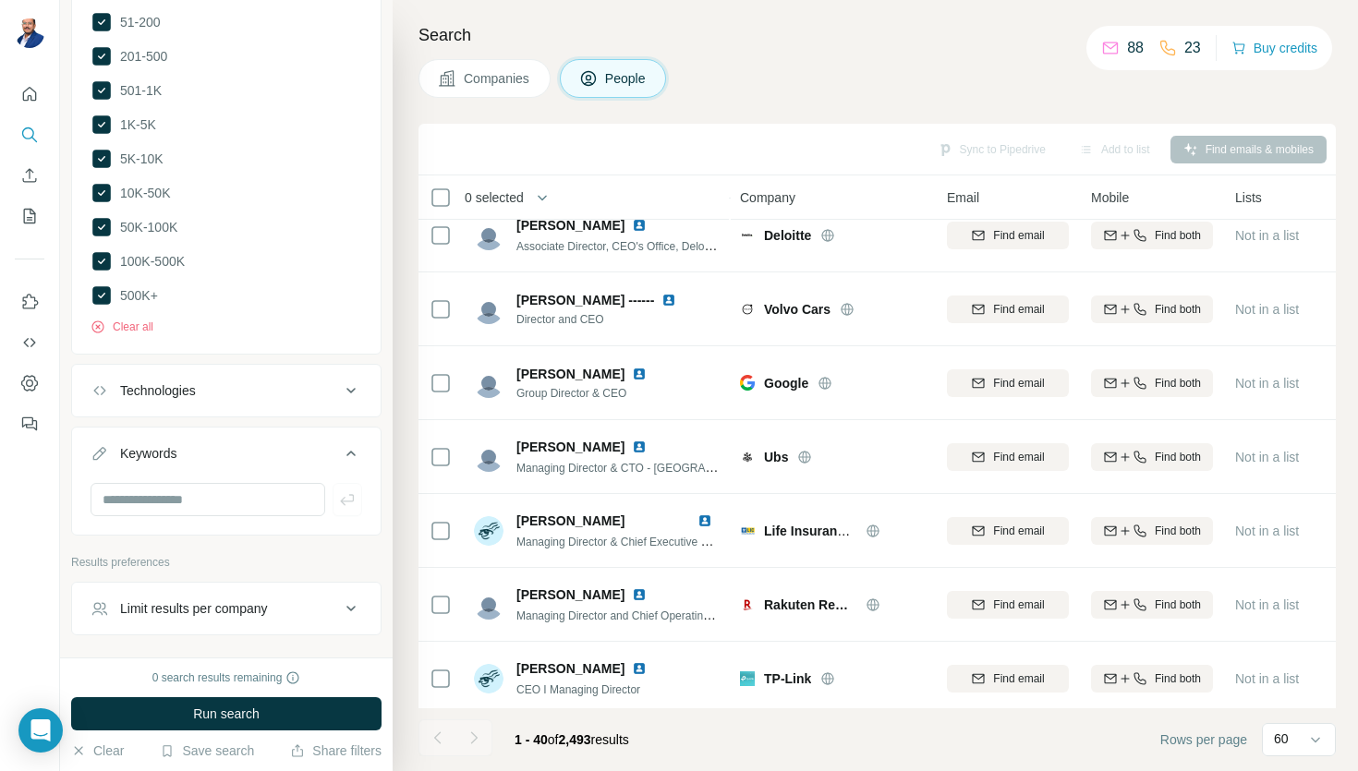
scroll to position [2467, 0]
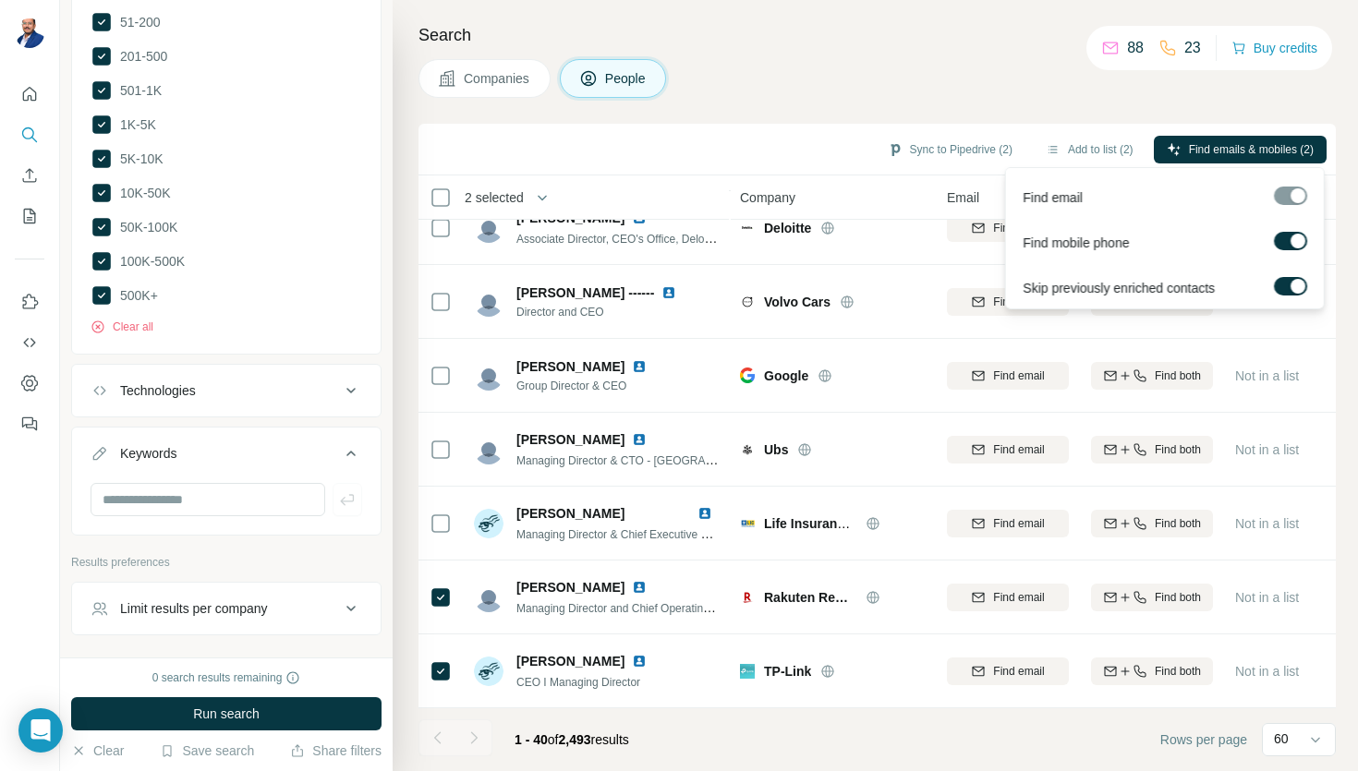
click at [1297, 245] on div at bounding box center [1298, 241] width 15 height 15
click at [1289, 148] on span "Find emails (2)" at bounding box center [1277, 149] width 73 height 17
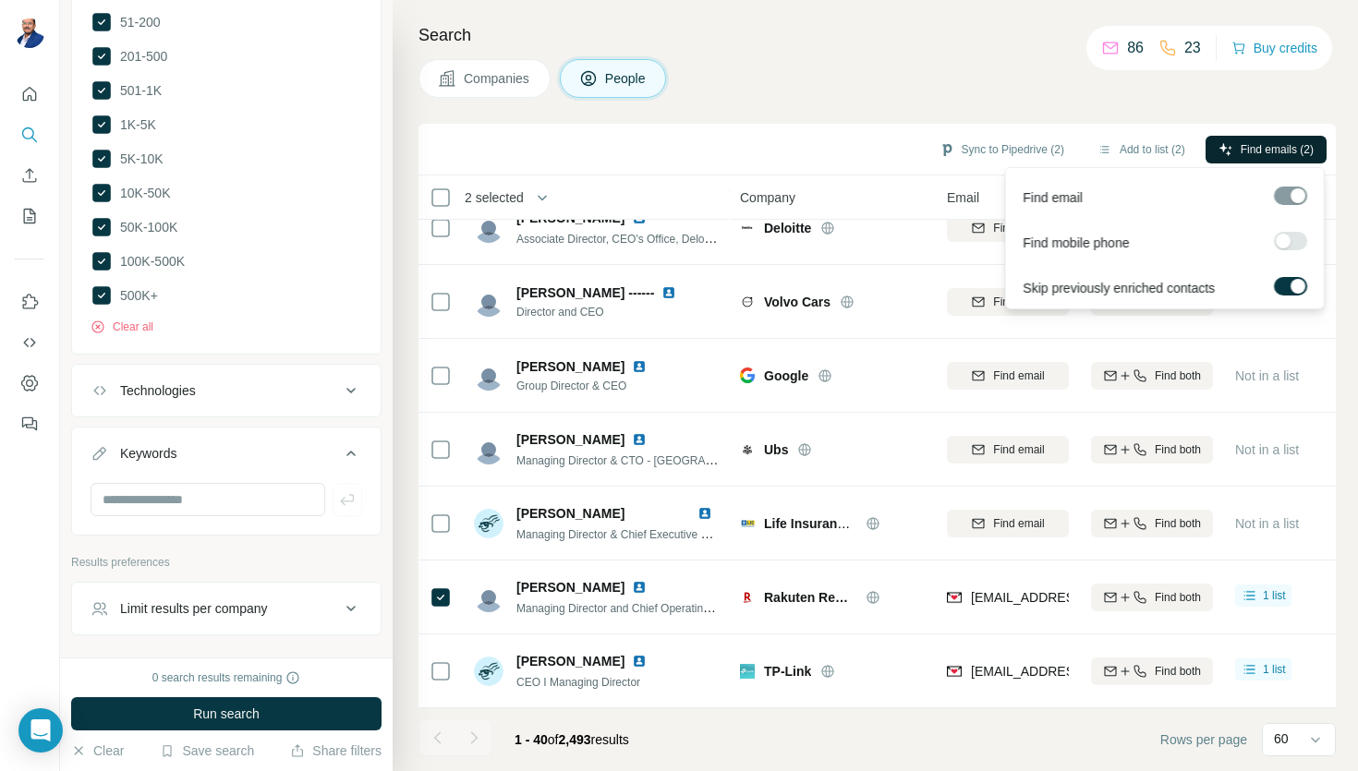
click at [1255, 156] on span "Find emails (2)" at bounding box center [1277, 149] width 73 height 17
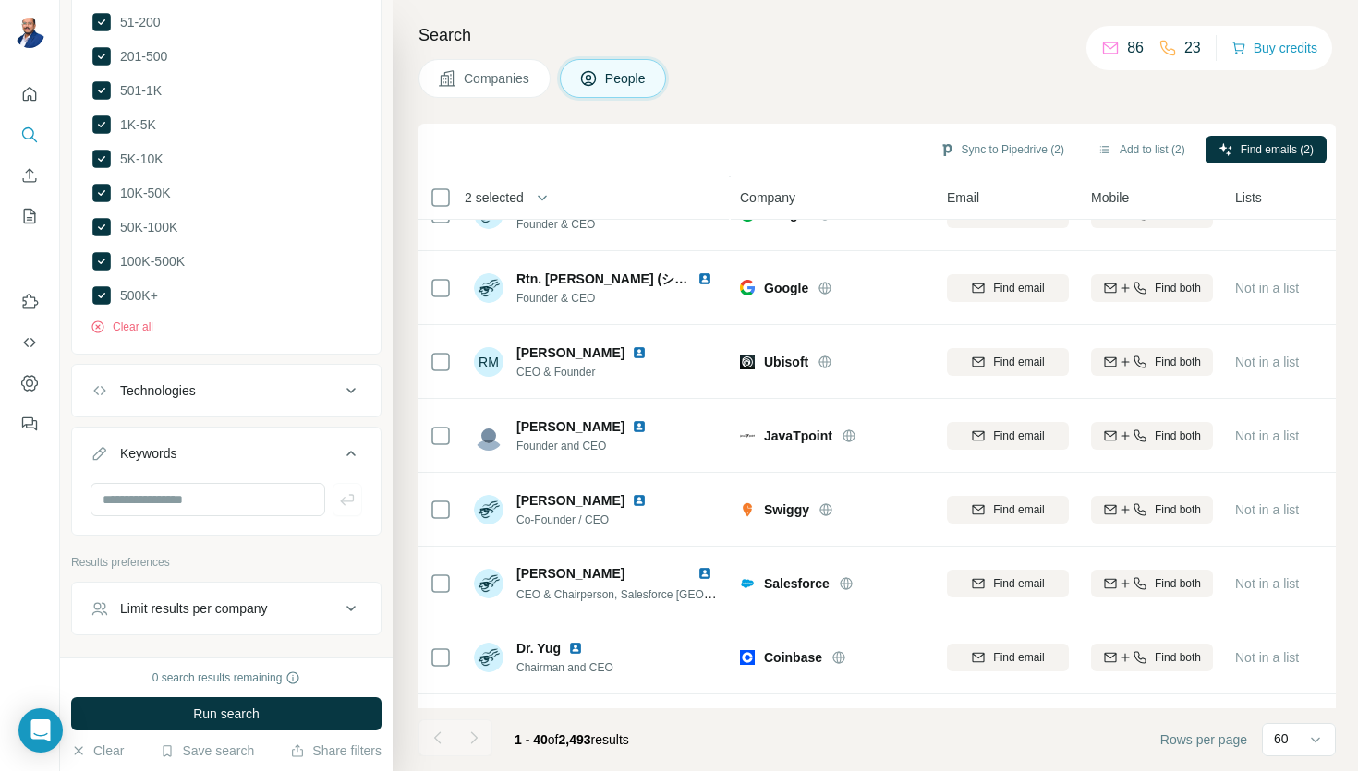
scroll to position [228, 0]
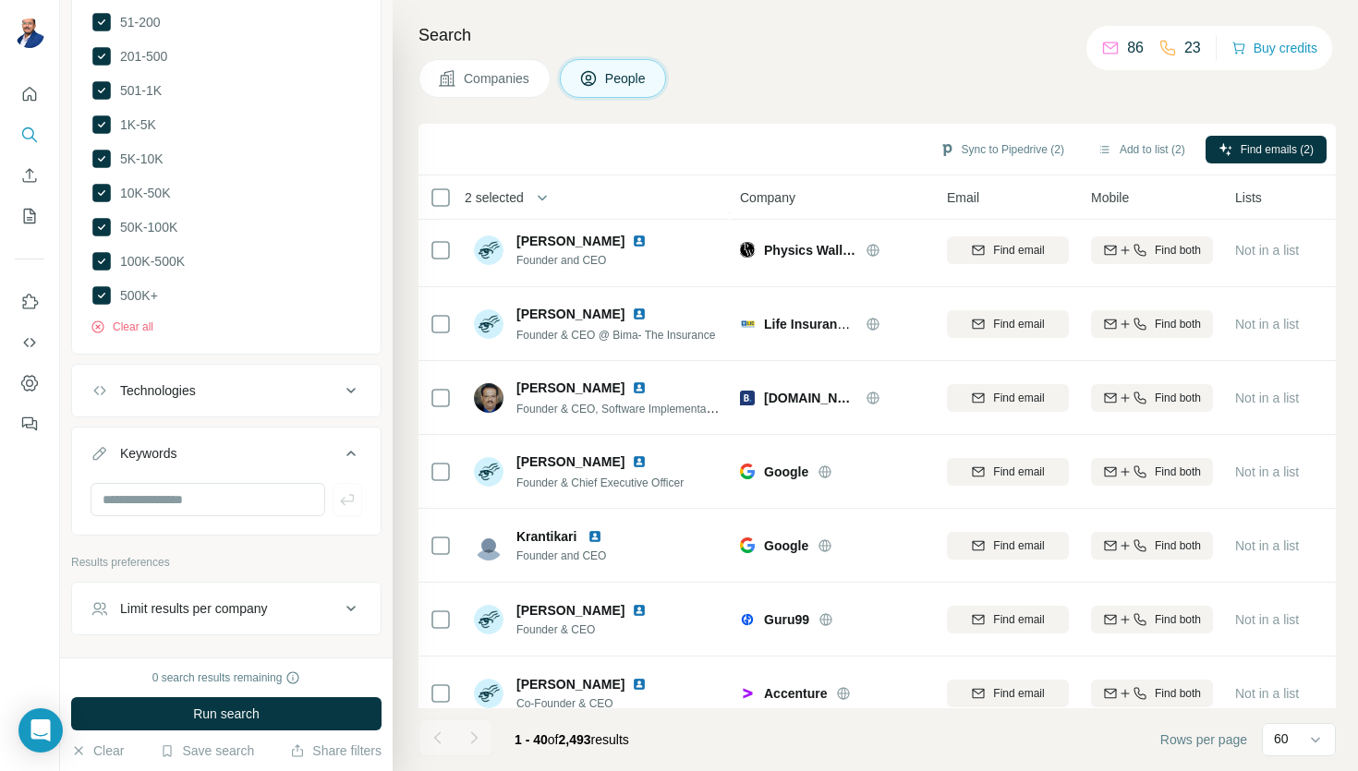
click at [740, 202] on span "Company" at bounding box center [767, 197] width 55 height 18
